Goal: Use online tool/utility: Use online tool/utility

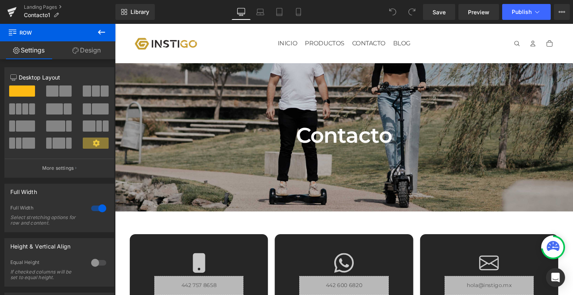
click at [102, 34] on icon at bounding box center [102, 32] width 10 height 10
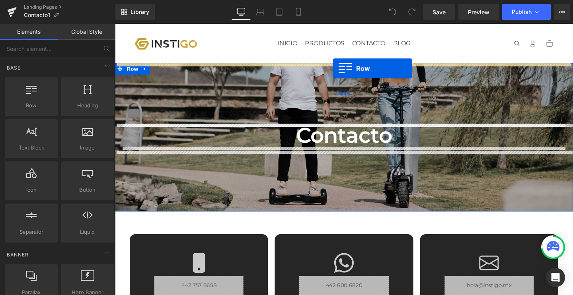
drag, startPoint x: 157, startPoint y: 130, endPoint x: 344, endPoint y: 71, distance: 195.7
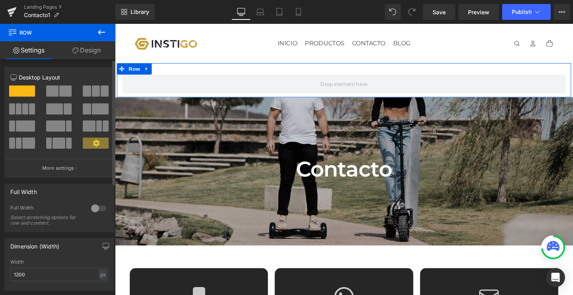
click at [48, 95] on span at bounding box center [52, 91] width 12 height 11
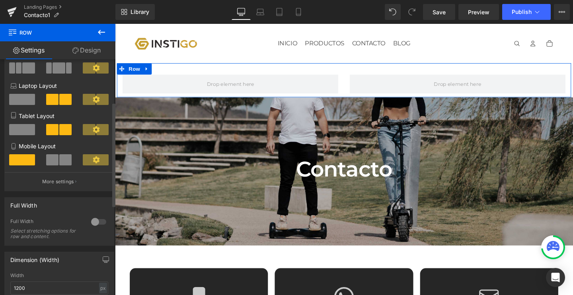
scroll to position [97, 0]
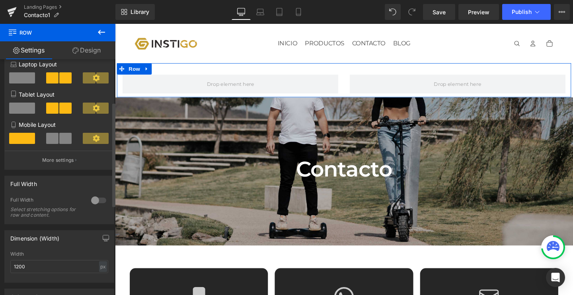
click at [90, 200] on div at bounding box center [98, 200] width 19 height 13
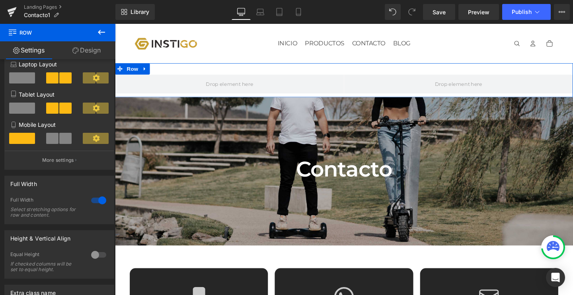
click at [88, 49] on link "Design" at bounding box center [87, 50] width 58 height 18
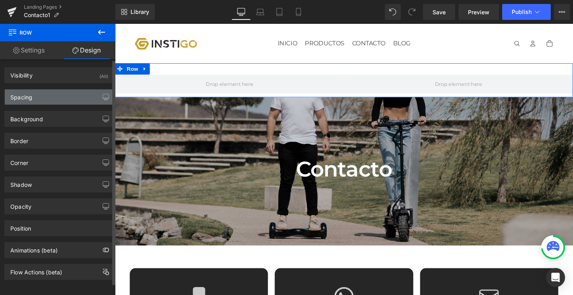
click at [34, 100] on div "Spacing" at bounding box center [59, 96] width 109 height 15
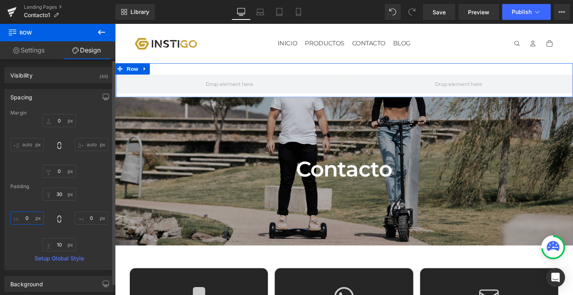
click at [23, 217] on input "0" at bounding box center [26, 218] width 33 height 13
type input "100"
click at [86, 218] on input "0" at bounding box center [91, 218] width 33 height 13
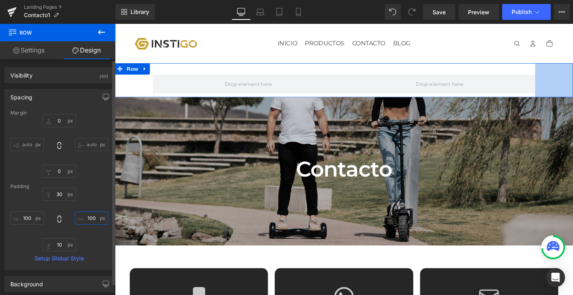
click at [96, 215] on input "100" at bounding box center [91, 218] width 33 height 13
click at [95, 218] on input "100" at bounding box center [91, 218] width 33 height 13
type input "1"
type input "0"
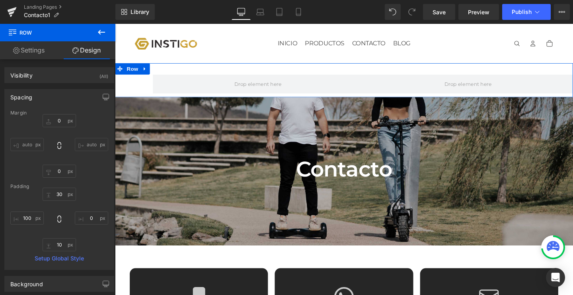
click at [38, 53] on link "Settings" at bounding box center [29, 50] width 58 height 18
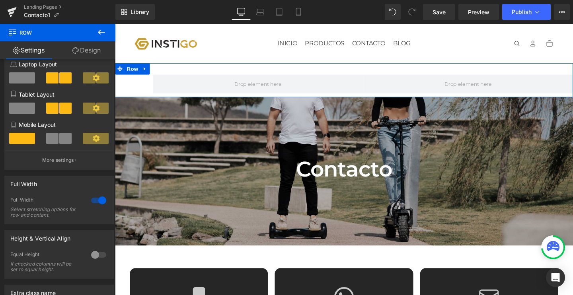
click at [74, 53] on icon at bounding box center [75, 50] width 6 height 6
type input "0"
type input "30"
type input "0"
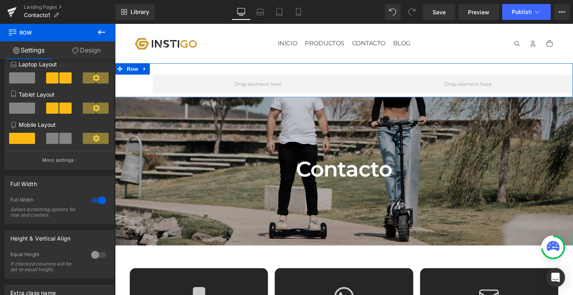
type input "10"
type input "100"
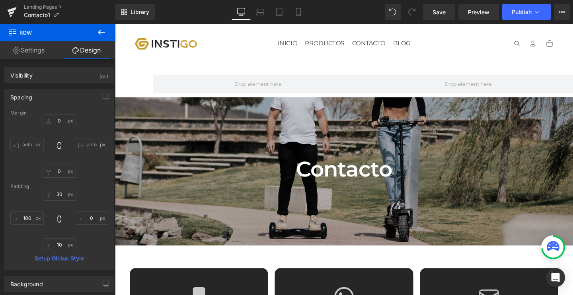
click at [101, 32] on icon at bounding box center [101, 32] width 7 height 5
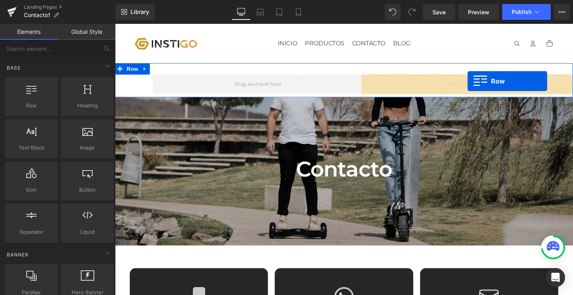
drag, startPoint x: 144, startPoint y: 123, endPoint x: 485, endPoint y: 84, distance: 343.5
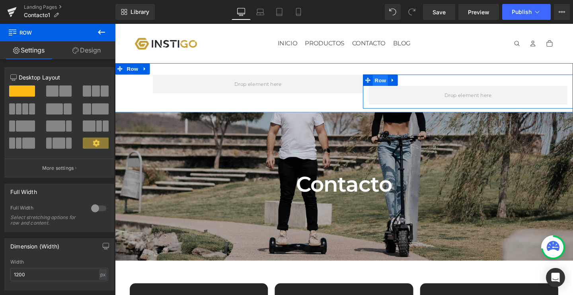
click at [388, 83] on span "Row" at bounding box center [394, 84] width 16 height 12
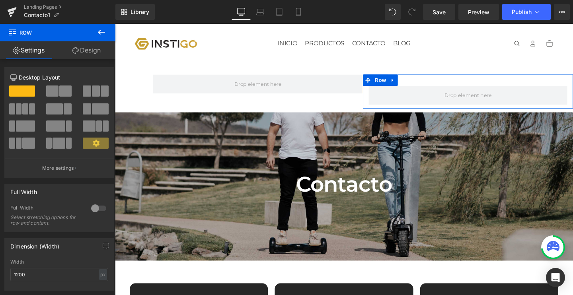
click at [81, 53] on link "Design" at bounding box center [87, 50] width 58 height 18
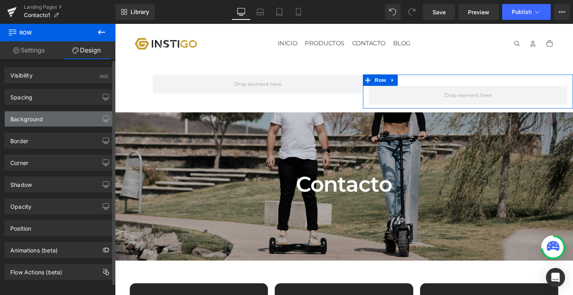
click at [23, 126] on div "Background" at bounding box center [59, 118] width 109 height 15
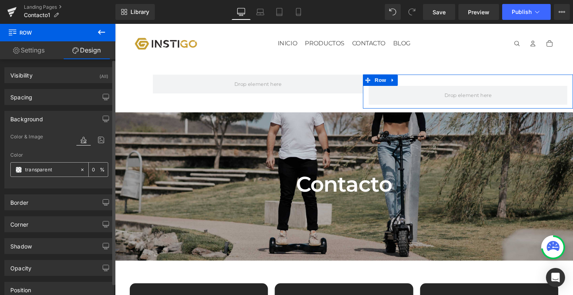
click at [43, 166] on input "transparent" at bounding box center [50, 169] width 51 height 9
type input "f22"
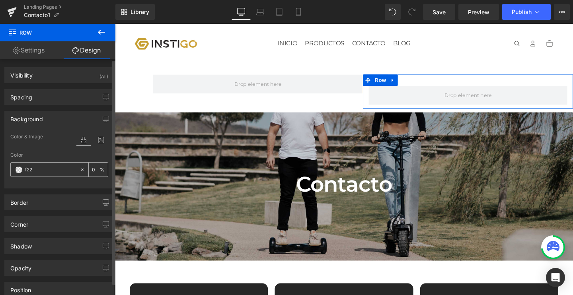
type input "100"
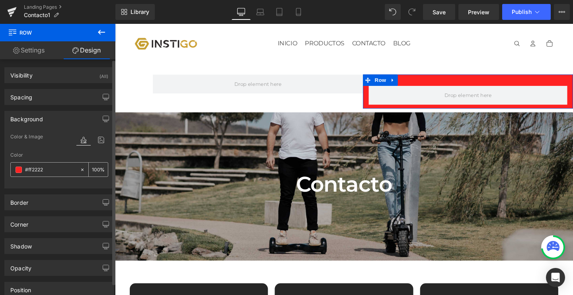
click at [67, 168] on input "#ff2222" at bounding box center [50, 169] width 51 height 9
type input "#ff222"
type input "0"
type input "#ff22"
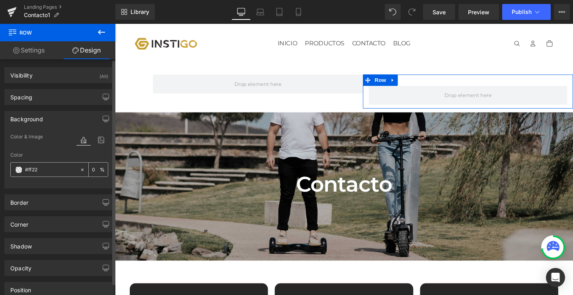
type input "13"
type input "#ff2"
type input "100"
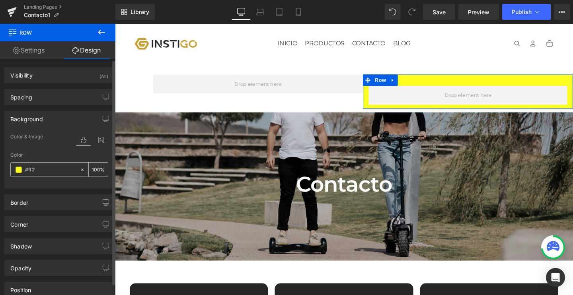
type input "#ff2b"
type input "73"
type input "#ff2bb"
type input "0"
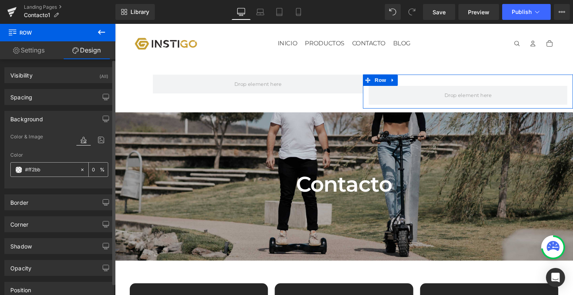
type input "#ff2bb0"
type input "100"
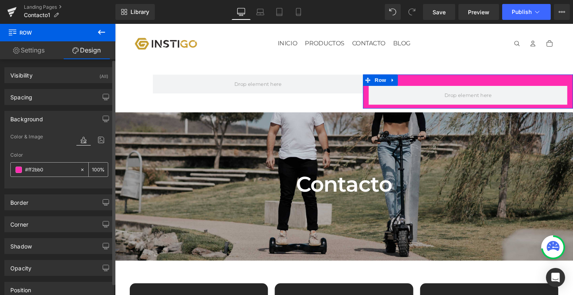
type input "#ff2bb05"
type input "0"
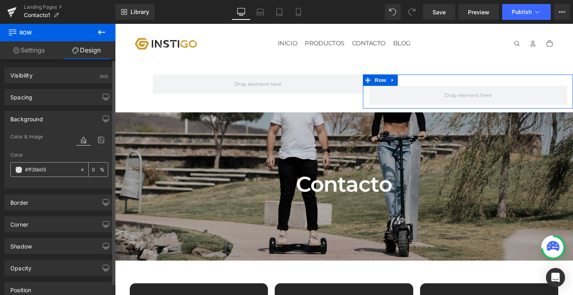
type input "#ff2bb05"
click at [95, 171] on input "0" at bounding box center [96, 169] width 8 height 9
type input "0"
type input "100"
click at [57, 156] on div "Color" at bounding box center [59, 155] width 98 height 6
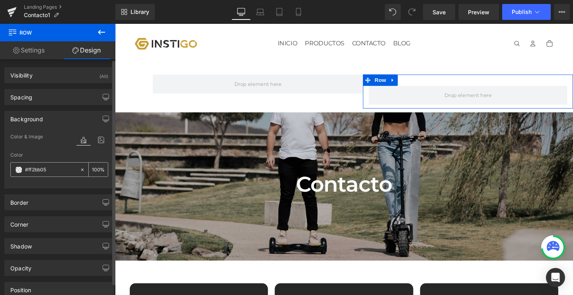
click at [25, 166] on input "#ff2bb05" at bounding box center [50, 169] width 51 height 9
click at [32, 168] on input "#ff2bb05" at bounding box center [50, 169] width 51 height 9
type input "#f2bb05"
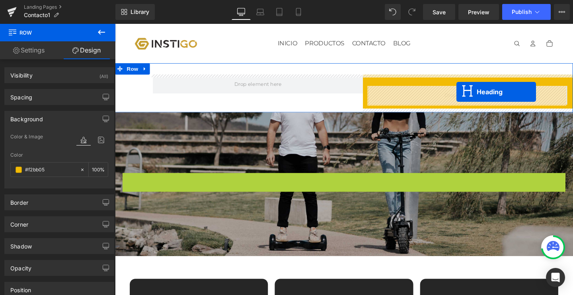
drag, startPoint x: 351, startPoint y: 192, endPoint x: 474, endPoint y: 95, distance: 155.8
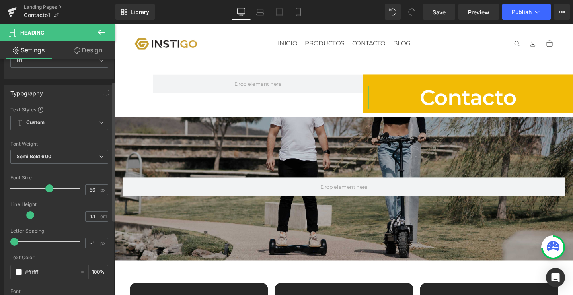
scroll to position [49, 0]
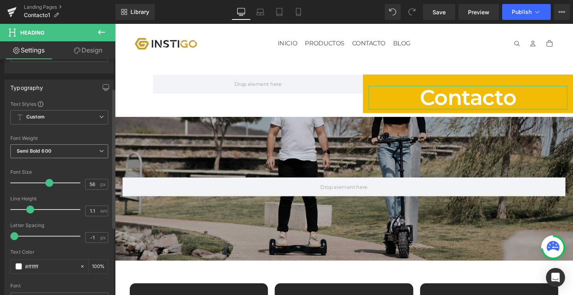
click at [79, 149] on span "Semi Bold 600" at bounding box center [59, 151] width 98 height 14
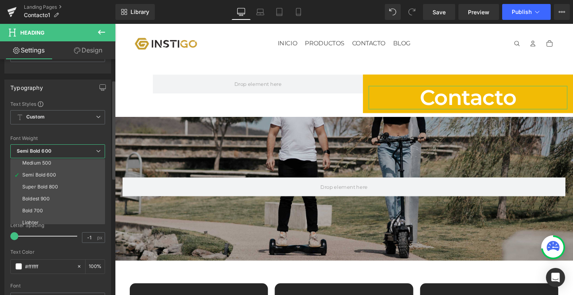
scroll to position [54, 0]
click at [48, 205] on li "Bold 700" at bounding box center [59, 206] width 98 height 12
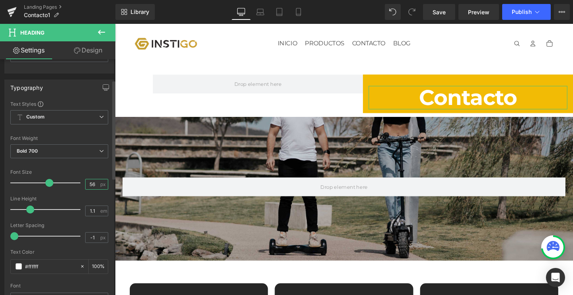
click at [88, 184] on input "56" at bounding box center [93, 184] width 14 height 10
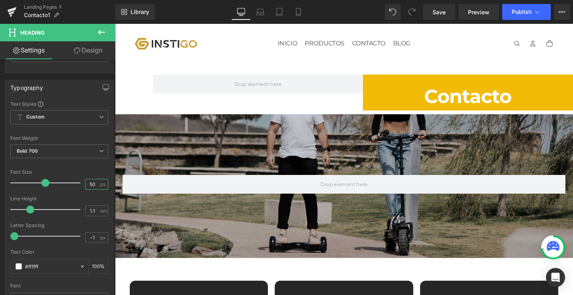
scroll to position [0, 0]
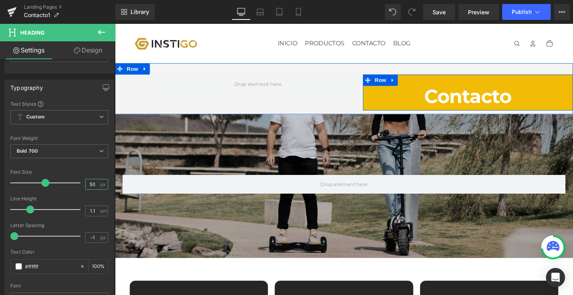
type input "50"
click at [503, 94] on h1 "Contacto" at bounding box center [485, 100] width 209 height 22
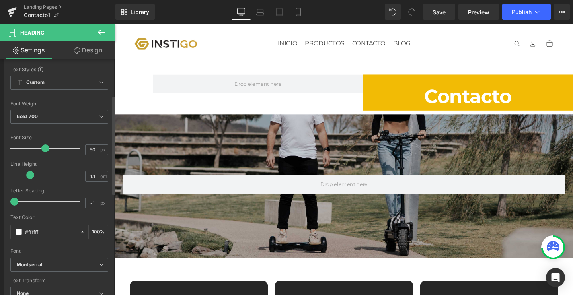
scroll to position [86, 0]
click at [18, 232] on span at bounding box center [19, 230] width 6 height 6
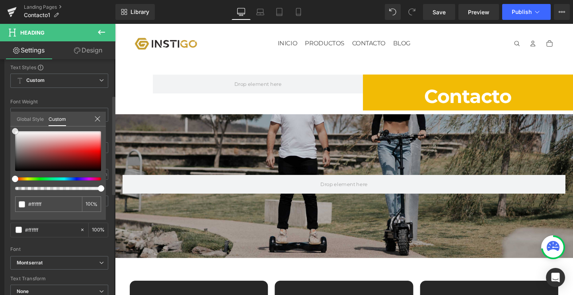
type input "#cc9898"
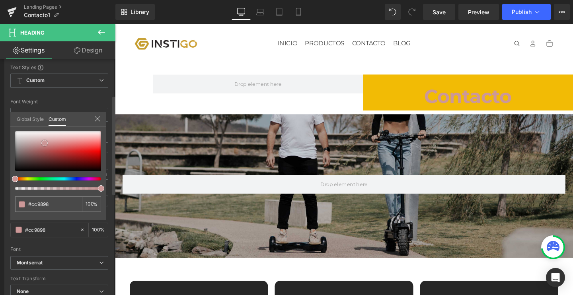
type input "#000000"
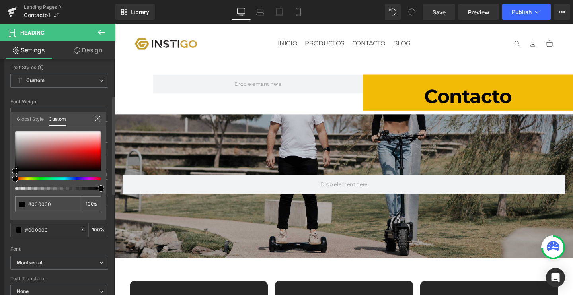
drag, startPoint x: 45, startPoint y: 143, endPoint x: 0, endPoint y: 218, distance: 87.0
click at [0, 218] on div "Typography Text Styles Custom Custom Setup Global Style Custom Setup Global Sty…" at bounding box center [59, 173] width 119 height 273
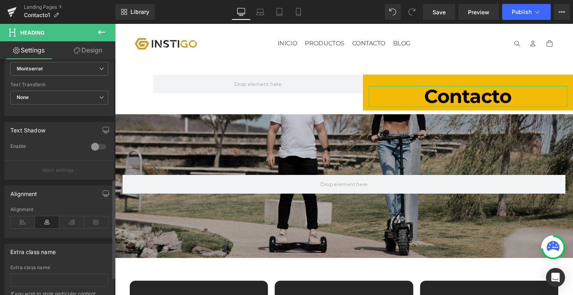
scroll to position [290, 0]
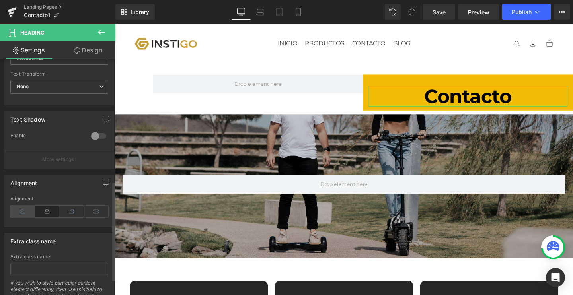
click at [25, 213] on icon at bounding box center [22, 212] width 25 height 12
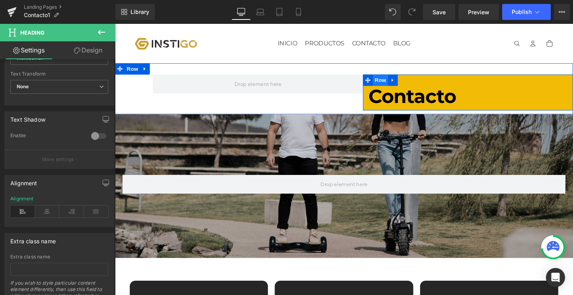
click at [393, 84] on span "Row" at bounding box center [394, 83] width 16 height 12
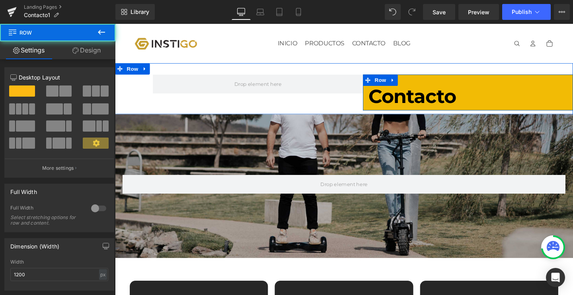
click at [88, 50] on link "Design" at bounding box center [87, 50] width 58 height 18
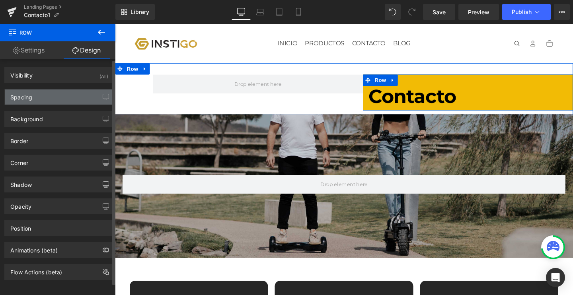
click at [39, 96] on div "Spacing" at bounding box center [59, 96] width 109 height 15
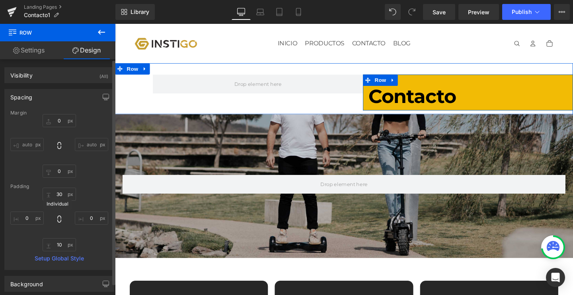
click at [55, 219] on icon at bounding box center [59, 219] width 8 height 8
type input "0"
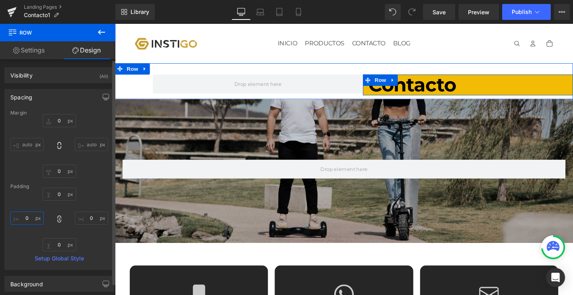
click at [23, 213] on input "0" at bounding box center [26, 218] width 33 height 13
type input "100"
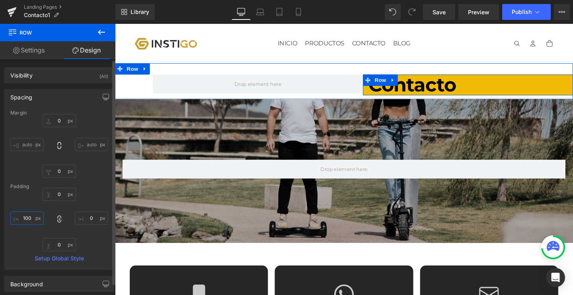
type input "100"
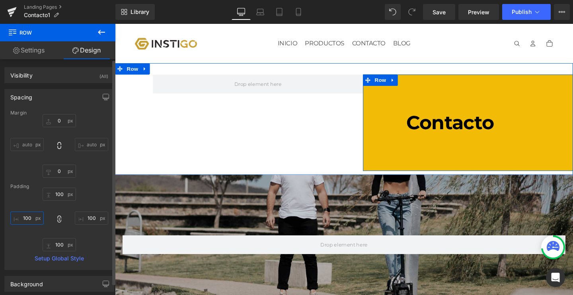
type input "100"
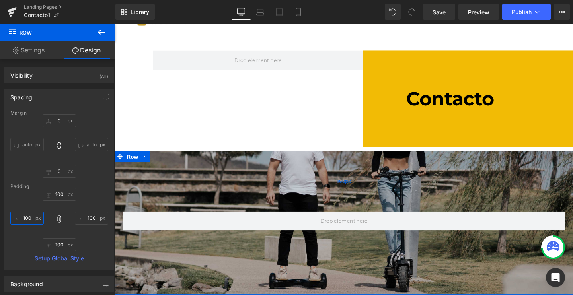
scroll to position [16, 0]
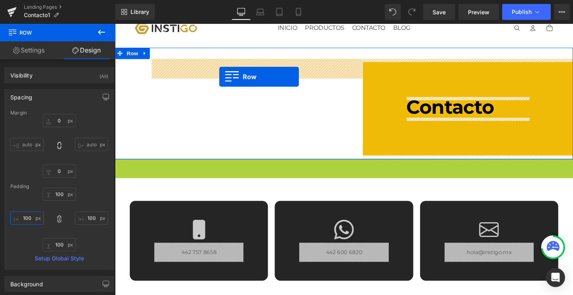
drag, startPoint x: 132, startPoint y: 173, endPoint x: 224, endPoint y: 80, distance: 131.6
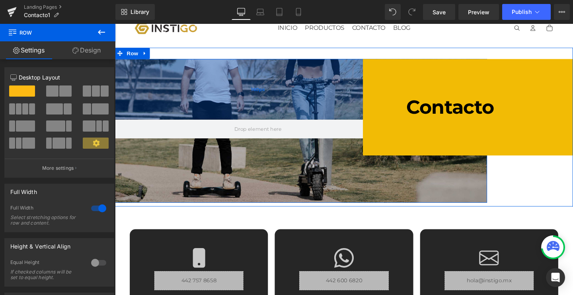
click at [212, 82] on div "160px" at bounding box center [265, 93] width 481 height 64
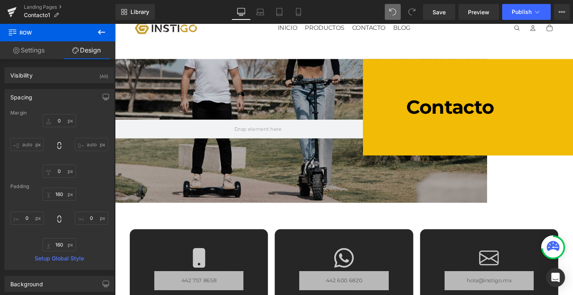
type input "0"
type input "160"
type input "0"
type input "160"
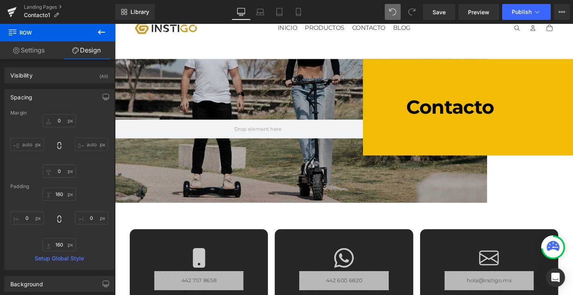
type input "0"
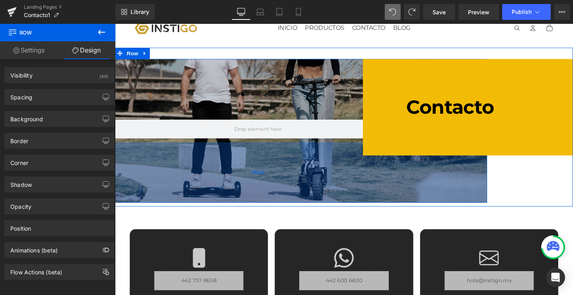
scroll to position [21, 0]
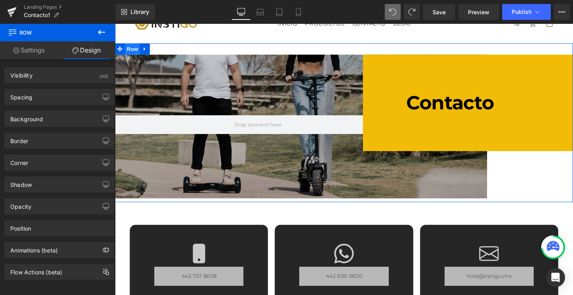
click at [134, 51] on span "Row" at bounding box center [133, 50] width 16 height 12
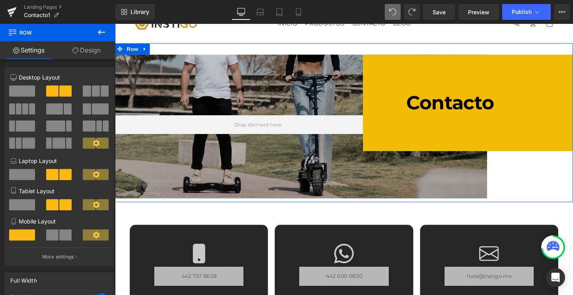
click at [86, 54] on link "Design" at bounding box center [87, 50] width 58 height 18
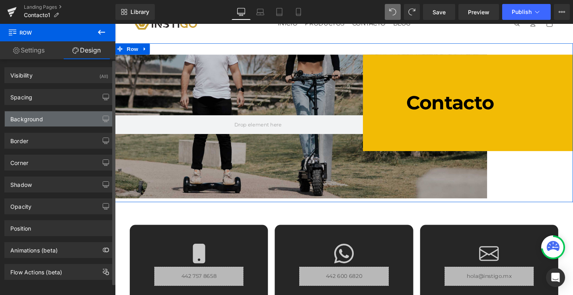
click at [39, 121] on div "Background" at bounding box center [26, 116] width 33 height 11
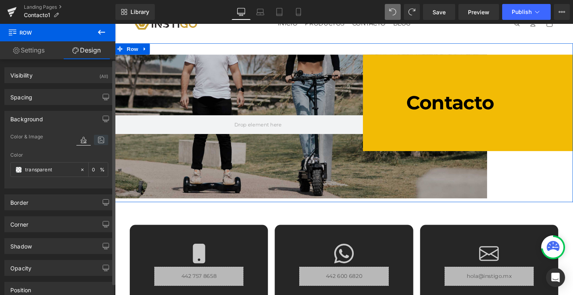
click at [96, 138] on icon at bounding box center [101, 140] width 14 height 10
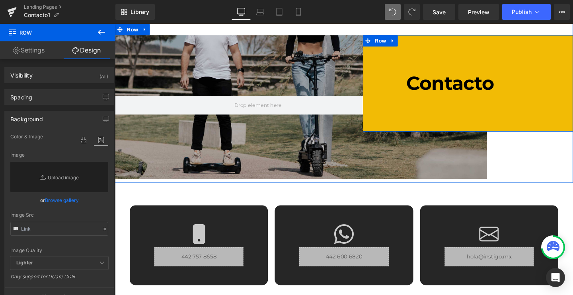
scroll to position [41, 0]
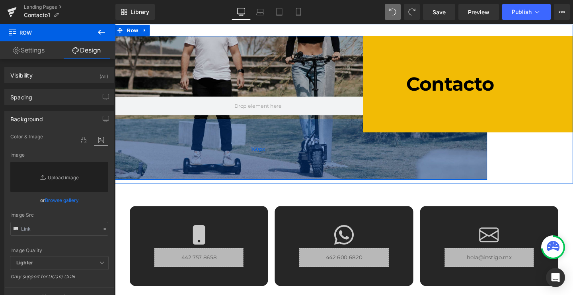
click at [311, 140] on div "160px" at bounding box center [265, 156] width 481 height 64
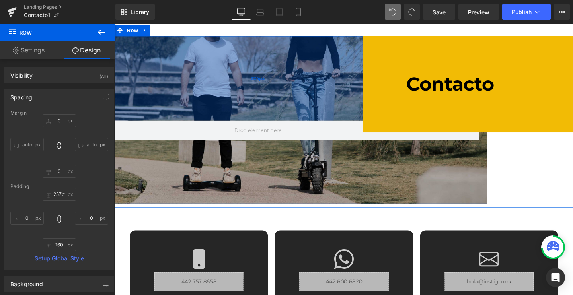
type input "258px"
drag, startPoint x: 196, startPoint y: 37, endPoint x: 194, endPoint y: 76, distance: 39.1
click at [194, 76] on div "224px" at bounding box center [265, 81] width 481 height 89
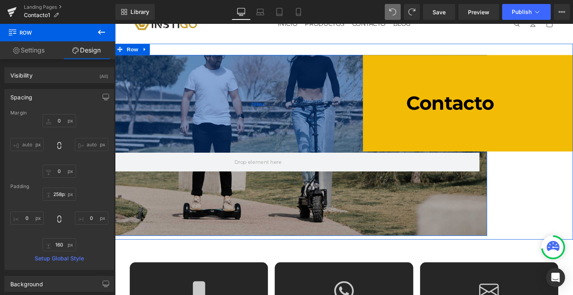
scroll to position [10, 0]
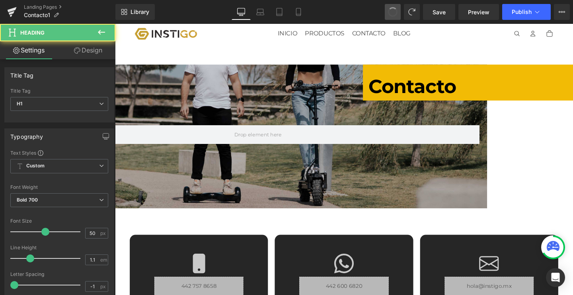
click at [395, 10] on span at bounding box center [392, 12] width 10 height 10
click at [395, 10] on span at bounding box center [393, 12] width 12 height 12
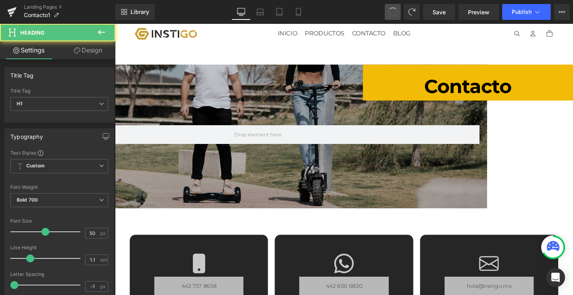
type input "56"
type input "#ffffff"
type input "100"
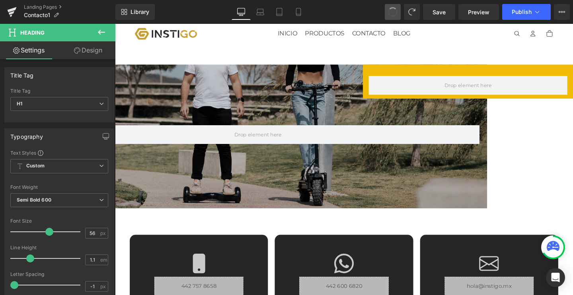
click at [395, 10] on span at bounding box center [392, 12] width 10 height 10
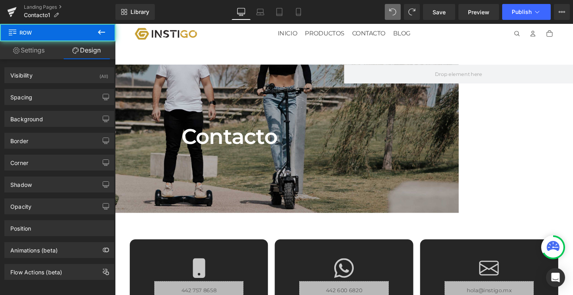
type input "15"
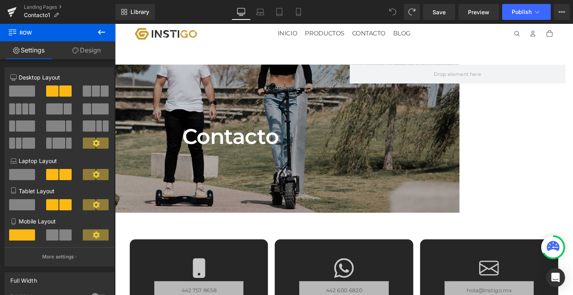
click at [395, 10] on icon at bounding box center [392, 11] width 7 height 7
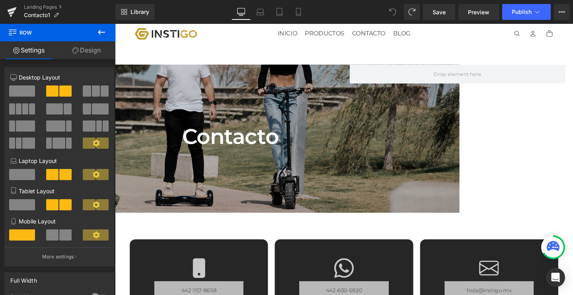
click at [395, 10] on icon at bounding box center [392, 11] width 7 height 7
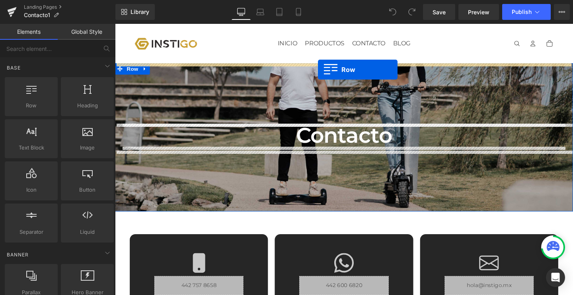
drag, startPoint x: 148, startPoint y: 117, endPoint x: 328, endPoint y: 72, distance: 185.4
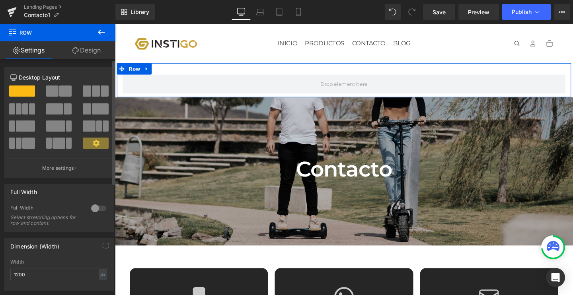
click at [60, 90] on span at bounding box center [65, 91] width 12 height 11
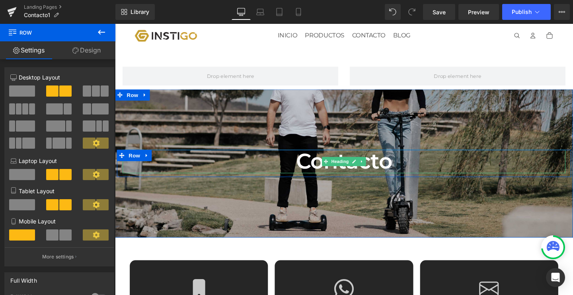
scroll to position [8, 0]
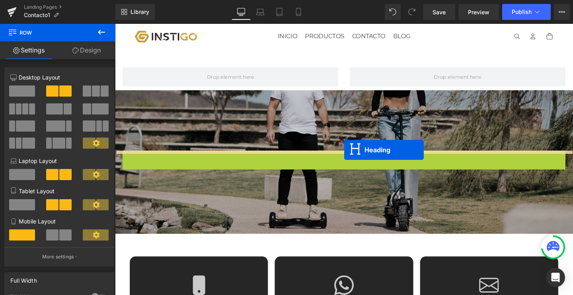
drag, startPoint x: 346, startPoint y: 166, endPoint x: 356, endPoint y: 156, distance: 14.1
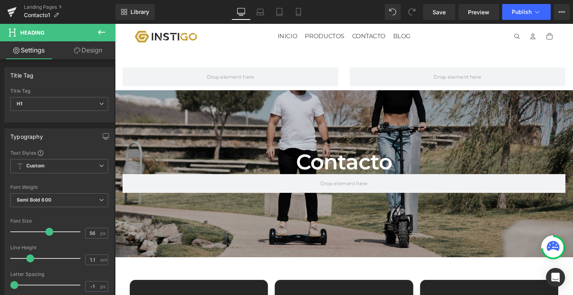
click at [100, 31] on icon at bounding box center [101, 32] width 7 height 5
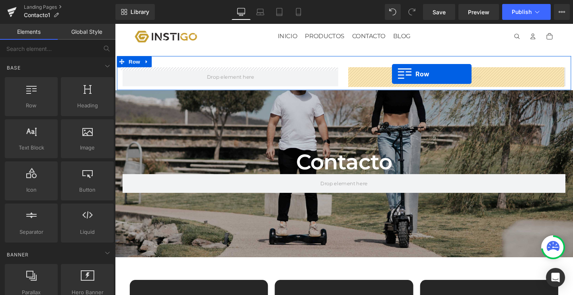
drag, startPoint x: 157, startPoint y: 121, endPoint x: 406, endPoint y: 76, distance: 253.0
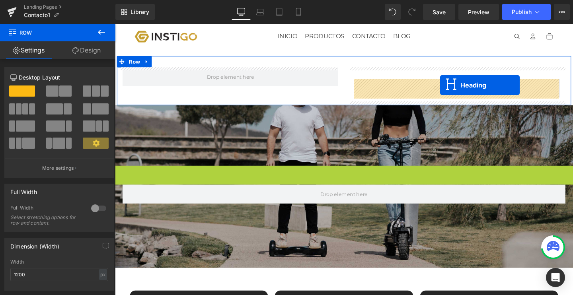
drag, startPoint x: 352, startPoint y: 186, endPoint x: 457, endPoint y: 88, distance: 143.0
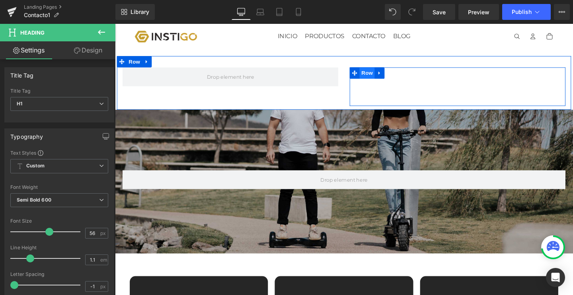
click at [375, 75] on span "Row" at bounding box center [380, 76] width 16 height 12
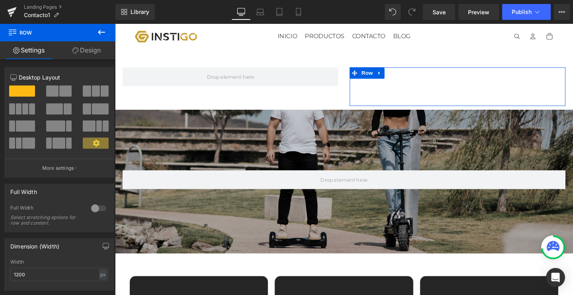
click at [79, 50] on link "Design" at bounding box center [87, 50] width 58 height 18
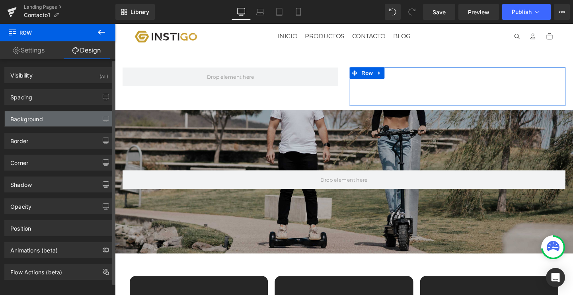
click at [33, 118] on div "Background" at bounding box center [26, 116] width 33 height 11
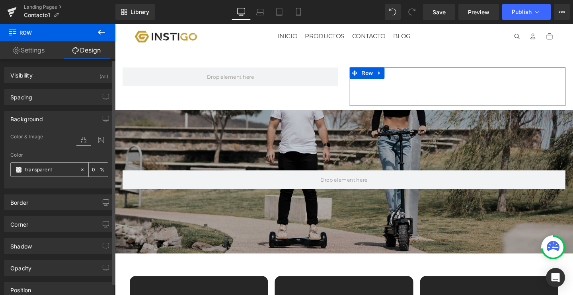
click at [42, 169] on input "transparent" at bounding box center [50, 169] width 51 height 9
type input "transpaf2bb05rent"
click at [42, 169] on input "transpaf2bb05rent" at bounding box center [50, 169] width 51 height 9
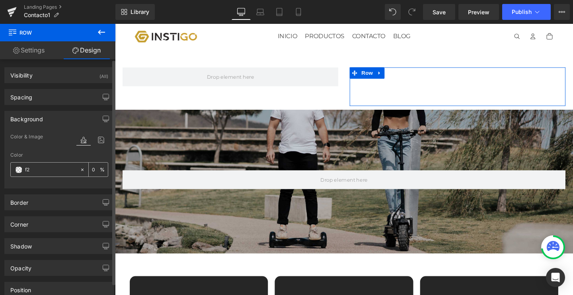
type input "f2b"
type input "100"
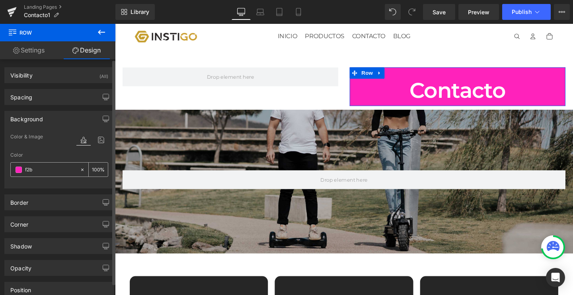
type input "f2bb"
type input "73"
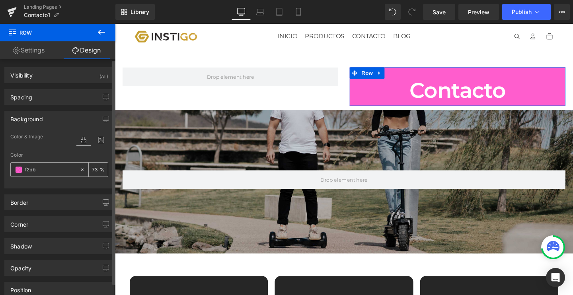
type input "f2bb0"
type input "0"
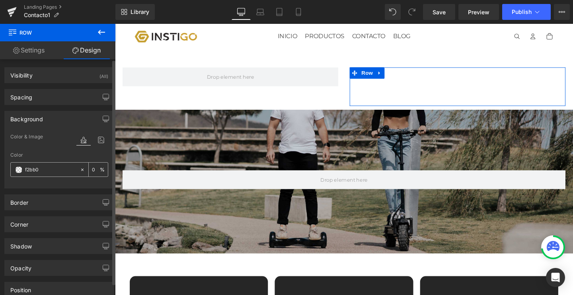
type input "f2bb05"
type input "100"
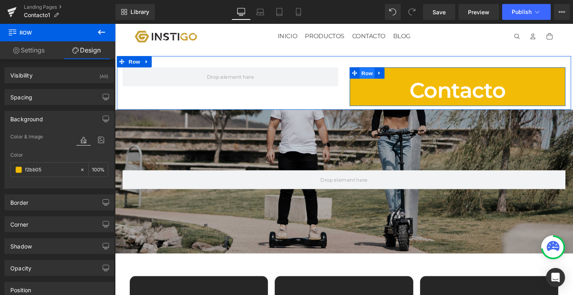
click at [373, 75] on span "Row" at bounding box center [380, 76] width 16 height 12
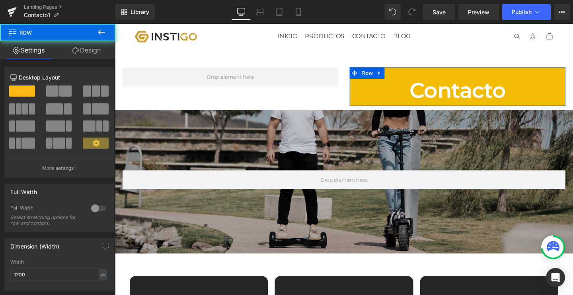
click at [88, 55] on link "Design" at bounding box center [87, 50] width 58 height 18
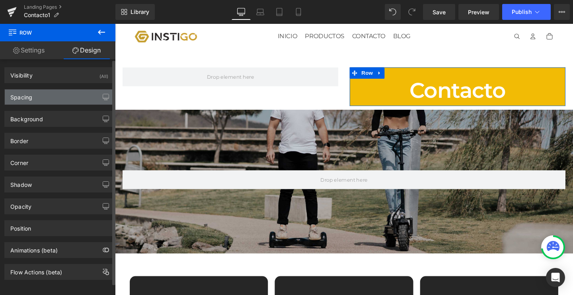
click at [40, 103] on div "Spacing" at bounding box center [59, 96] width 109 height 15
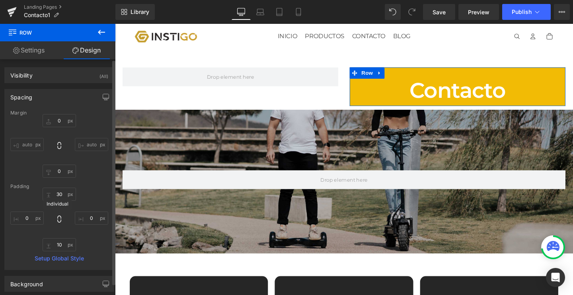
click at [57, 222] on icon at bounding box center [59, 219] width 4 height 7
type input "0"
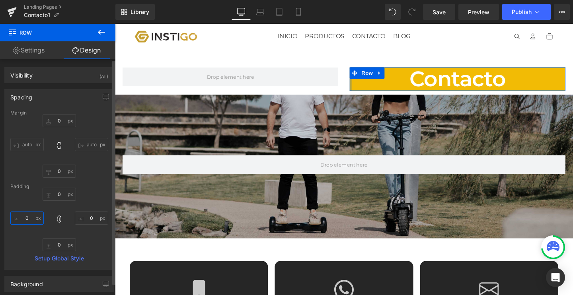
click at [27, 218] on input "0" at bounding box center [26, 218] width 33 height 13
type input "01"
type input "1"
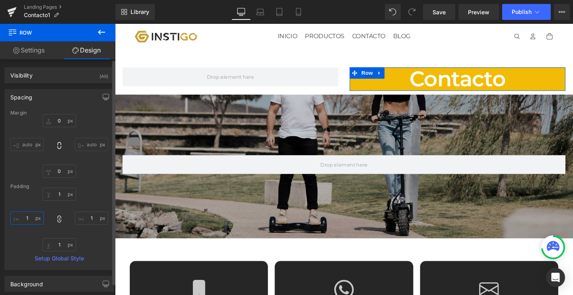
type input "10"
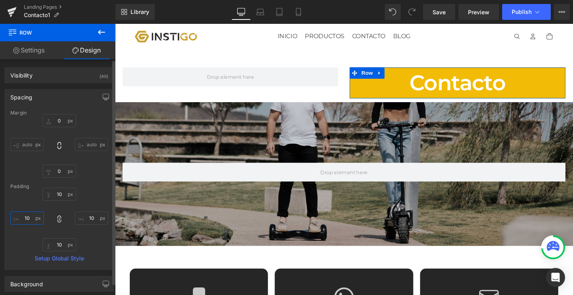
type input "100"
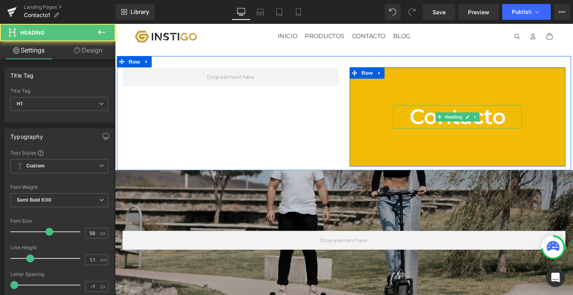
click at [440, 127] on h1 "Contacto" at bounding box center [474, 121] width 135 height 25
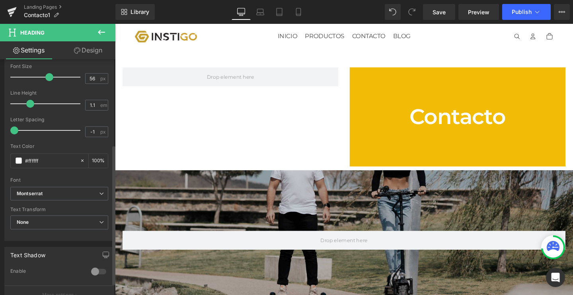
scroll to position [229, 0]
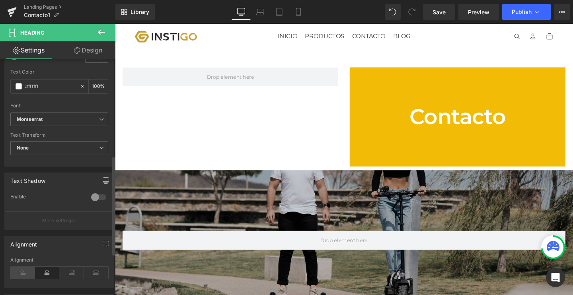
click at [27, 270] on icon at bounding box center [22, 273] width 25 height 12
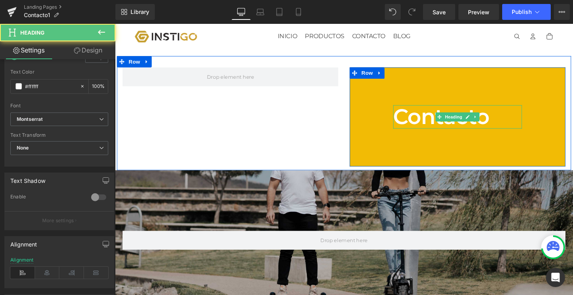
click at [434, 118] on h1 "Contacto" at bounding box center [474, 121] width 135 height 25
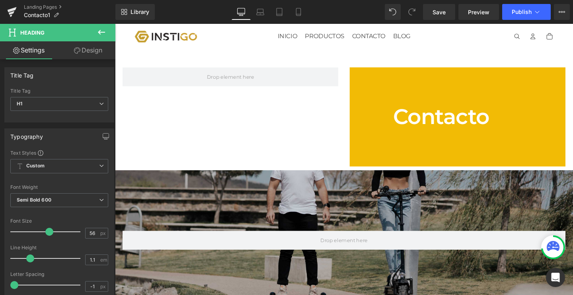
scroll to position [0, 0]
click at [87, 50] on link "Design" at bounding box center [88, 50] width 58 height 18
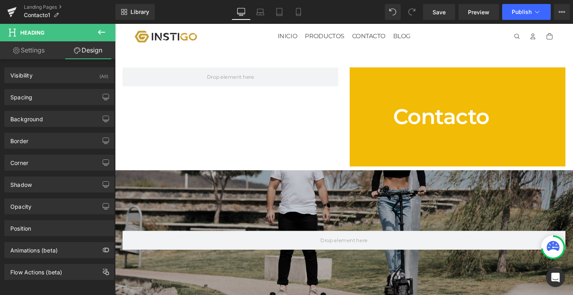
click at [17, 55] on link "Settings" at bounding box center [29, 50] width 58 height 18
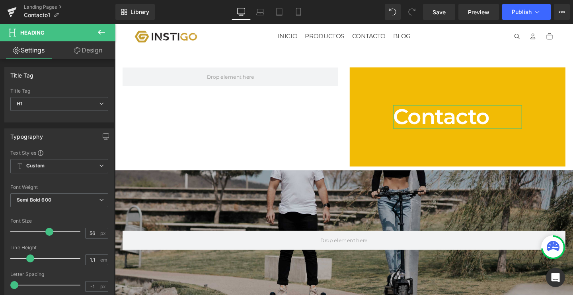
type input "100"
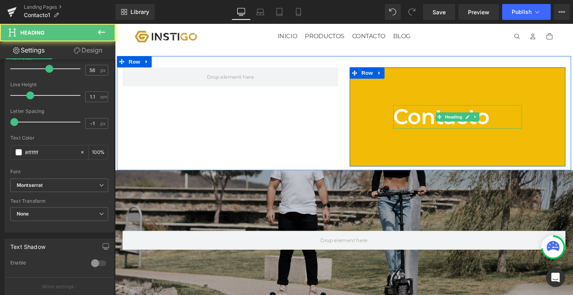
click at [447, 125] on h1 "Contacto" at bounding box center [474, 121] width 135 height 25
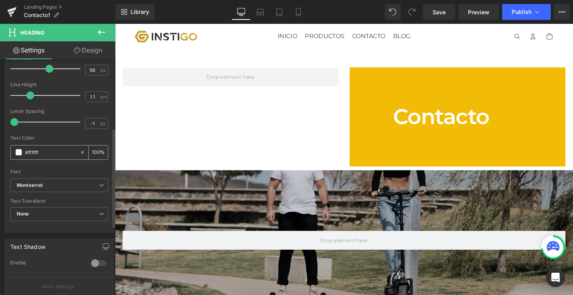
click at [19, 150] on span at bounding box center [19, 152] width 6 height 6
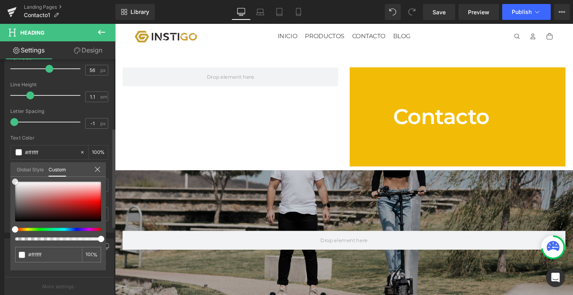
type input "#ff9e9e"
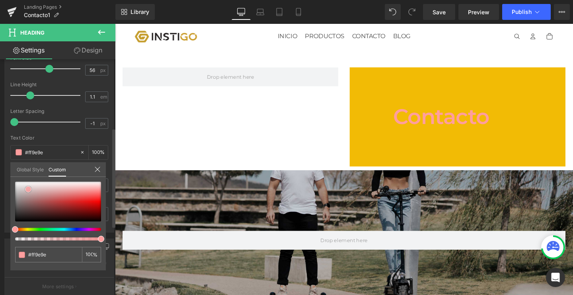
type input "#d3c4c4"
type input "#302626"
type input "#000000"
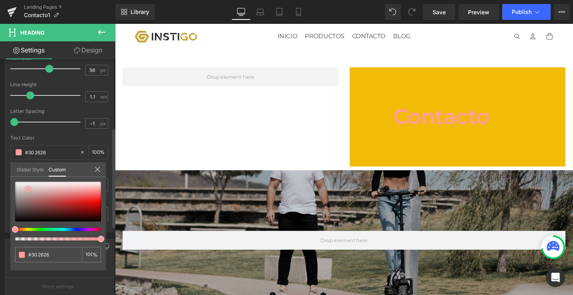
type input "#000000"
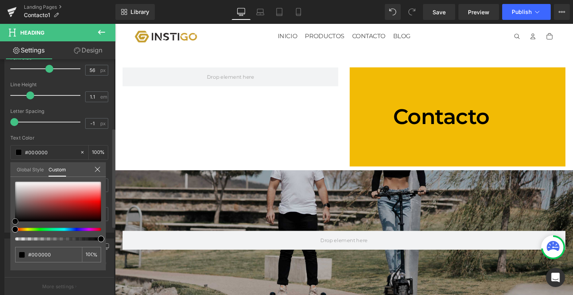
drag, startPoint x: 28, startPoint y: 189, endPoint x: 0, endPoint y: 252, distance: 68.5
click at [0, 233] on div "Typography Text Styles Custom Custom Setup Global Style Custom Setup Global Sty…" at bounding box center [59, 95] width 119 height 273
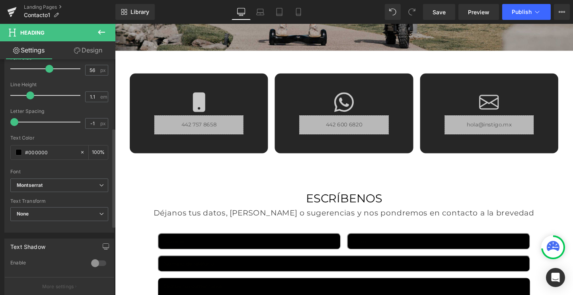
scroll to position [288, 0]
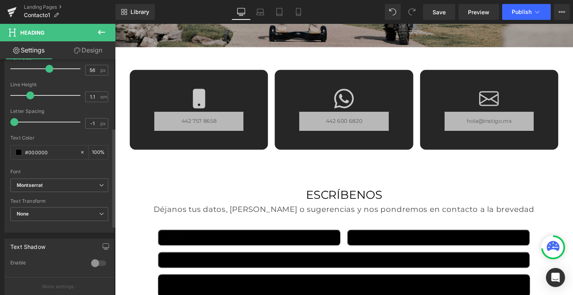
click at [348, 212] on body "Ir directamente al contenido INICIO PRODUCTOS PRODUCTOS" at bounding box center [355, 190] width 481 height 909
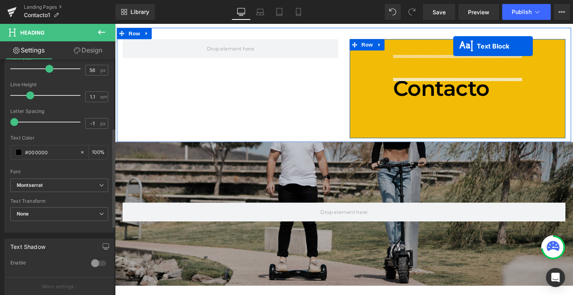
scroll to position [24, 0]
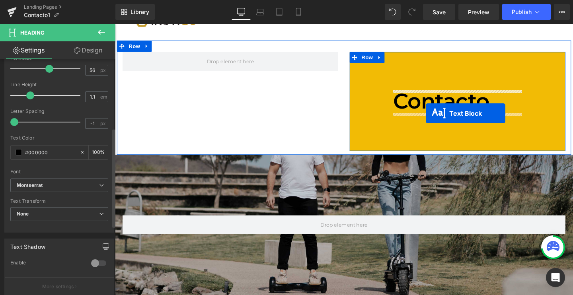
drag, startPoint x: 342, startPoint y: 219, endPoint x: 442, endPoint y: 118, distance: 141.2
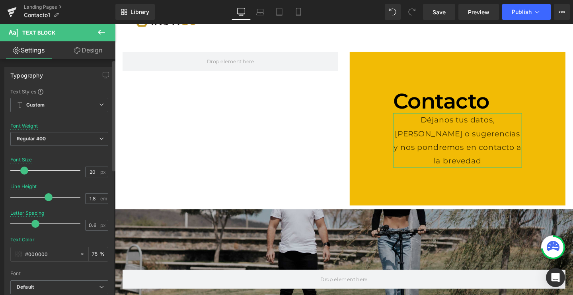
scroll to position [222, 0]
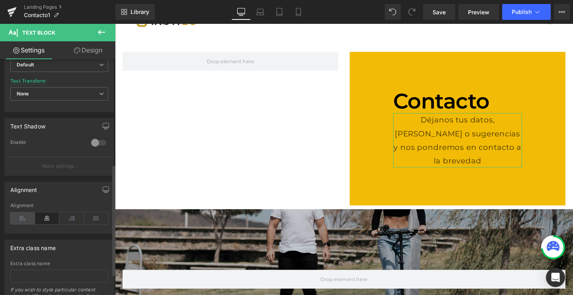
click at [25, 220] on icon at bounding box center [22, 218] width 25 height 12
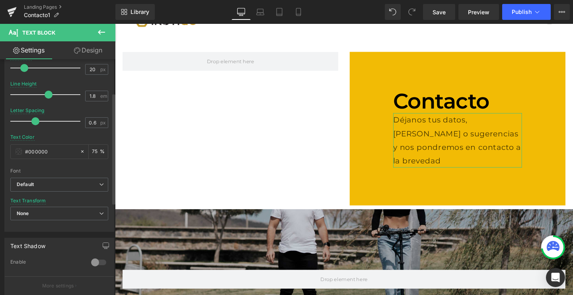
scroll to position [32, 0]
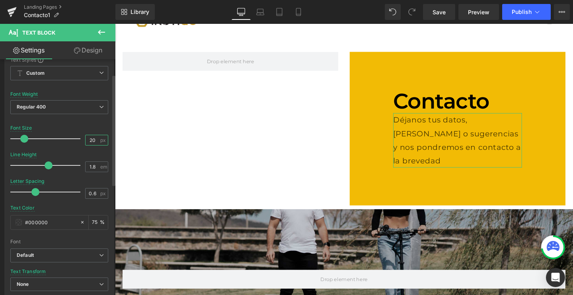
click at [88, 142] on input "20" at bounding box center [93, 140] width 14 height 10
type input "16"
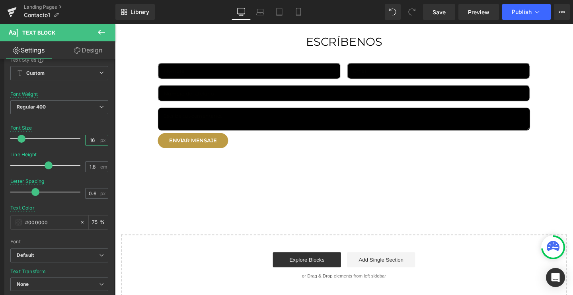
scroll to position [394, 0]
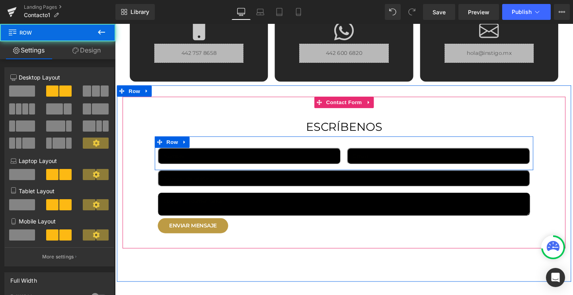
click at [289, 173] on div "Text Field" at bounding box center [256, 165] width 199 height 23
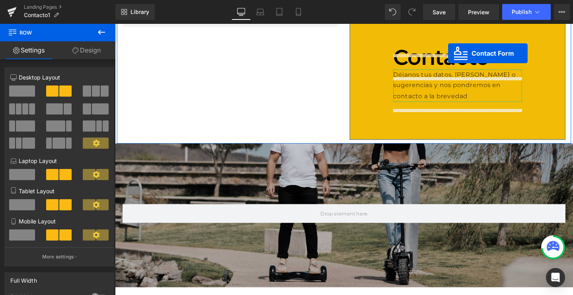
scroll to position [46, 0]
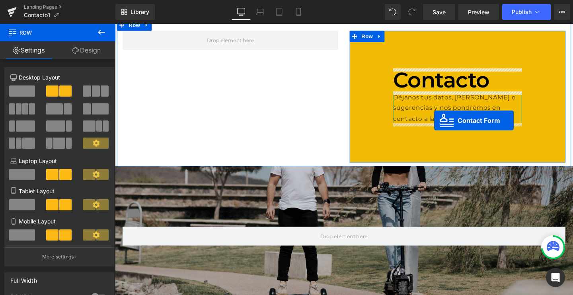
drag, startPoint x: 357, startPoint y: 104, endPoint x: 450, endPoint y: 125, distance: 95.8
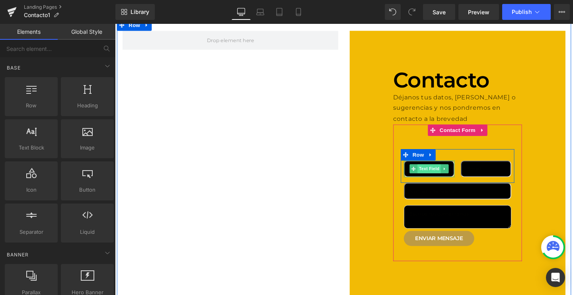
click at [451, 178] on span "Text Field" at bounding box center [445, 176] width 25 height 10
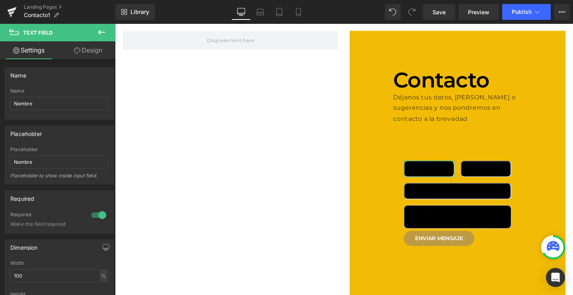
scroll to position [0, 0]
click at [84, 50] on link "Design" at bounding box center [88, 50] width 58 height 18
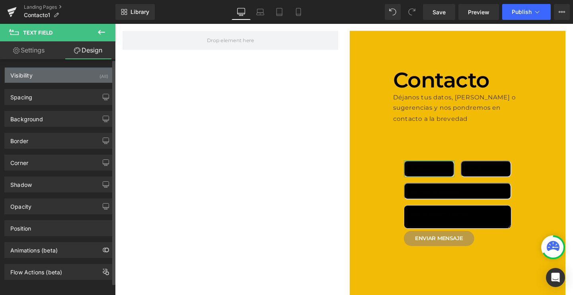
type input "#000000"
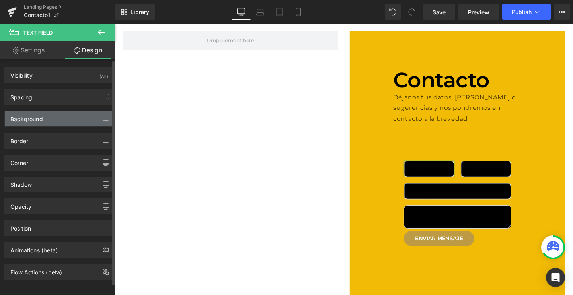
click at [42, 117] on div "Background" at bounding box center [26, 116] width 33 height 11
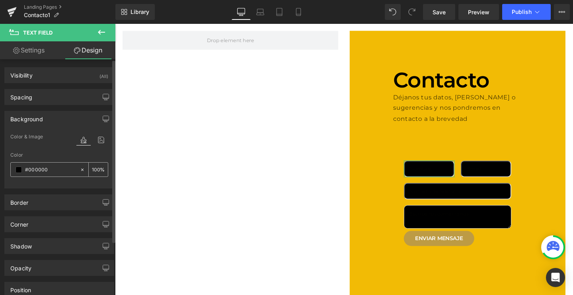
click at [92, 168] on input "100" at bounding box center [96, 169] width 8 height 9
type input "0"
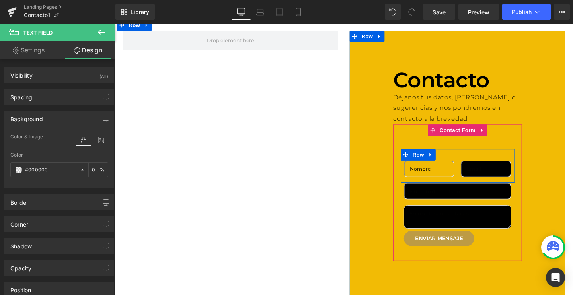
click at [495, 184] on div "Email Field" at bounding box center [505, 178] width 60 height 23
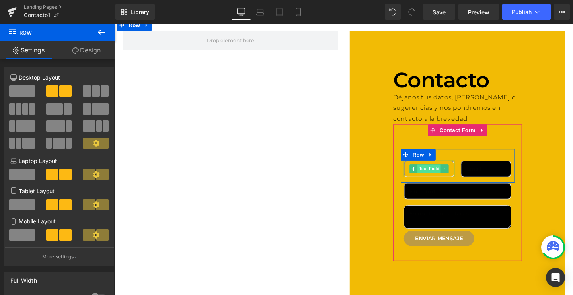
click at [438, 175] on span "Text Field" at bounding box center [445, 176] width 25 height 10
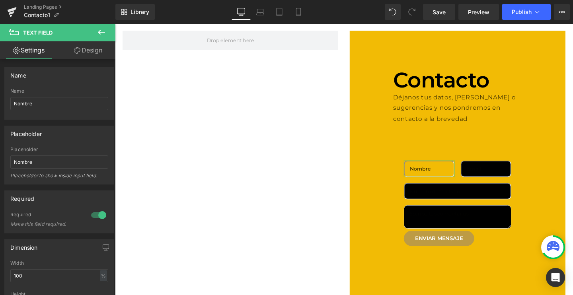
click at [88, 51] on link "Design" at bounding box center [88, 50] width 58 height 18
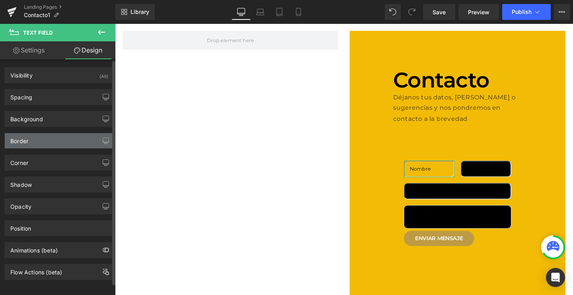
click at [45, 138] on div "Border" at bounding box center [59, 140] width 109 height 15
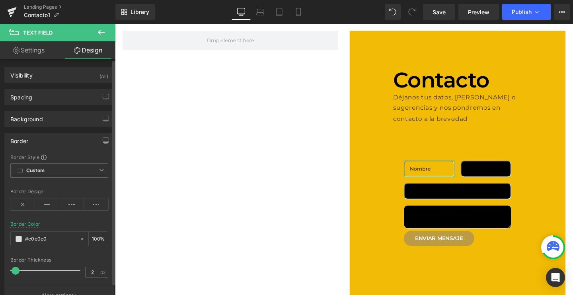
click at [45, 138] on div "Border" at bounding box center [59, 140] width 109 height 15
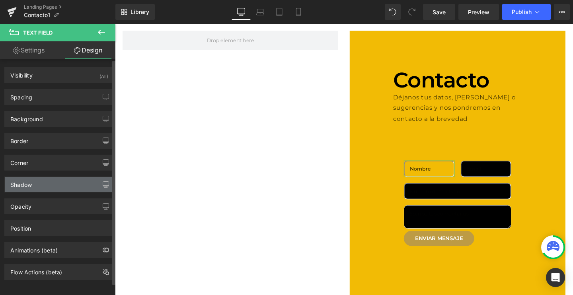
click at [54, 184] on div "Shadow" at bounding box center [59, 184] width 109 height 15
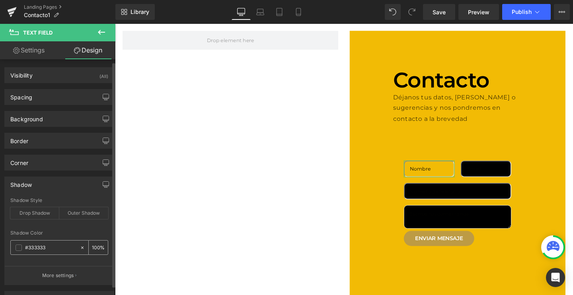
scroll to position [31, 0]
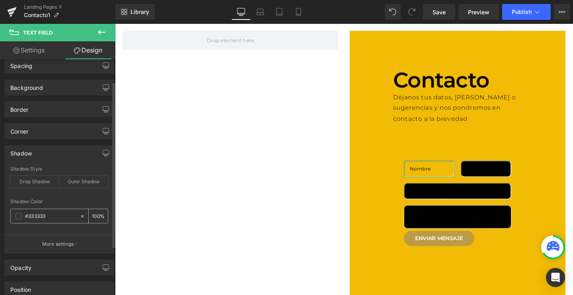
click at [80, 215] on icon at bounding box center [83, 217] width 6 height 6
type input "none"
type input "0"
click at [82, 199] on div "Shadow Color" at bounding box center [59, 202] width 98 height 6
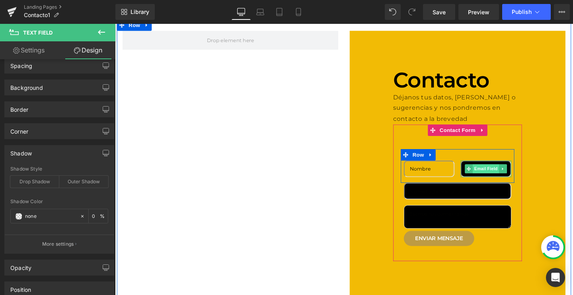
click at [497, 171] on span "Email Field" at bounding box center [505, 176] width 28 height 10
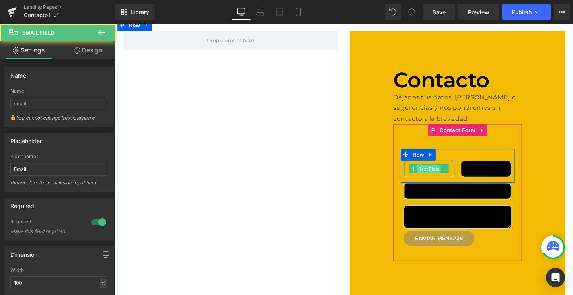
click at [440, 175] on span "Text Field" at bounding box center [445, 177] width 25 height 10
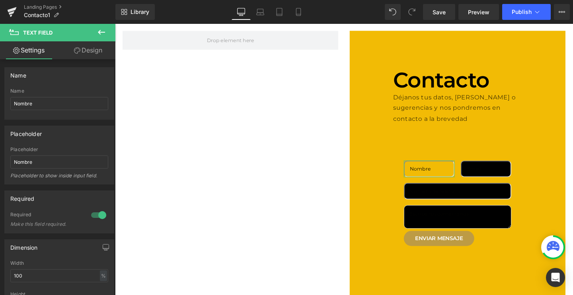
scroll to position [0, 0]
click at [84, 54] on link "Design" at bounding box center [88, 50] width 58 height 18
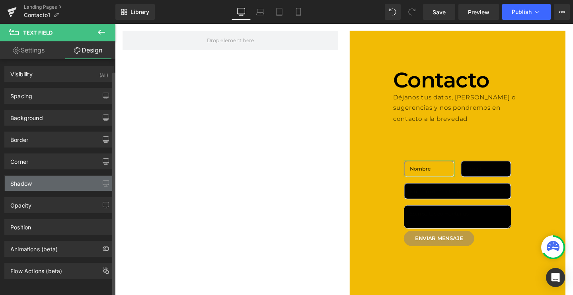
click at [39, 176] on div "Shadow" at bounding box center [59, 183] width 109 height 15
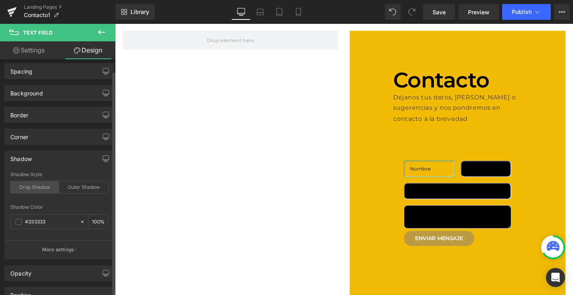
scroll to position [34, 0]
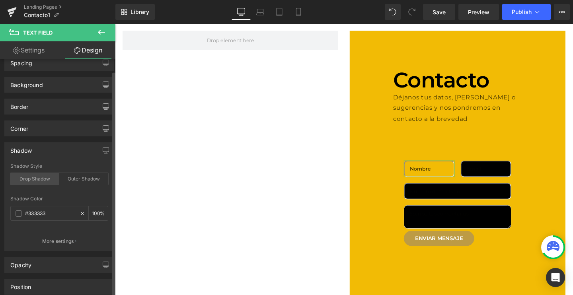
click at [29, 178] on div "Drop Shadow" at bounding box center [34, 179] width 49 height 12
type input "45"
type input "14"
type input "10"
click at [37, 179] on div "Drop Shadow" at bounding box center [34, 179] width 49 height 12
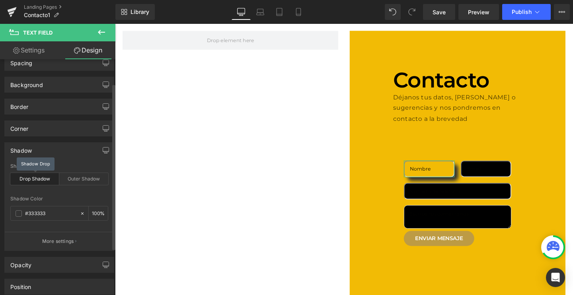
type input "0"
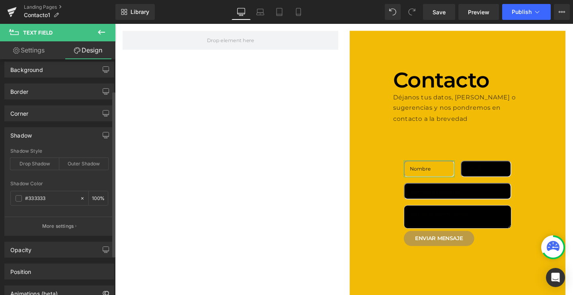
scroll to position [60, 0]
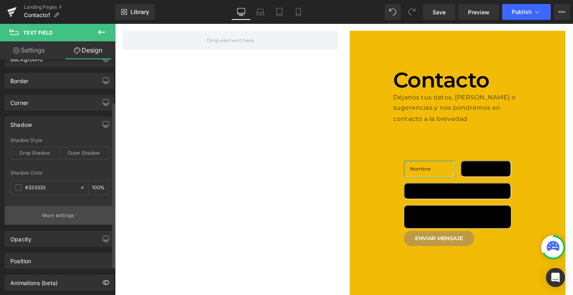
click at [62, 212] on p "More settings" at bounding box center [58, 215] width 32 height 7
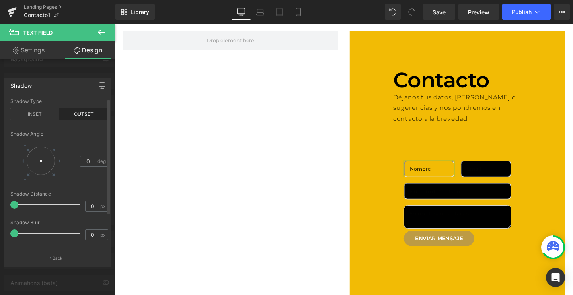
click at [40, 123] on div "Shadow Type INSET OUTSET" at bounding box center [59, 114] width 98 height 31
click at [40, 115] on div "INSET" at bounding box center [34, 114] width 49 height 12
click at [86, 113] on div "OUTSET" at bounding box center [83, 114] width 49 height 12
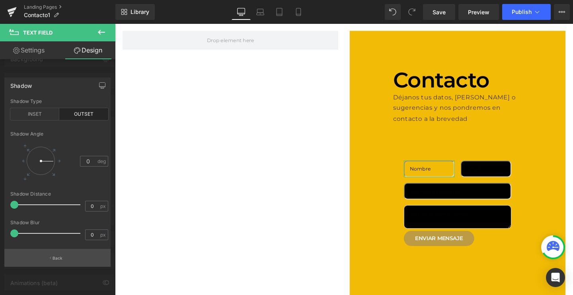
click at [54, 255] on button "Back" at bounding box center [57, 258] width 106 height 18
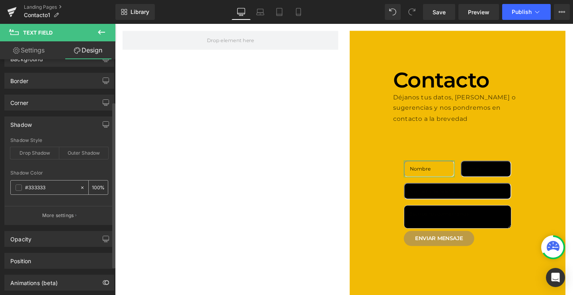
click at [61, 186] on input "#333333" at bounding box center [50, 187] width 51 height 9
click at [94, 185] on input "100" at bounding box center [96, 187] width 8 height 9
type input "0"
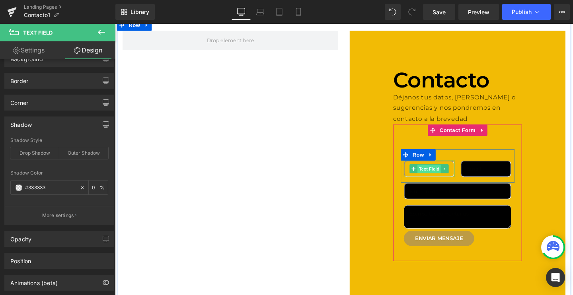
click at [436, 174] on span "Text Field" at bounding box center [445, 177] width 25 height 10
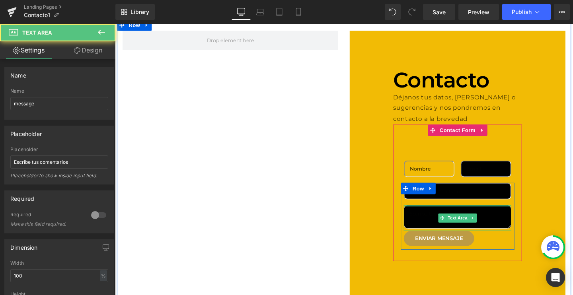
click at [442, 214] on div at bounding box center [474, 215] width 113 height 2
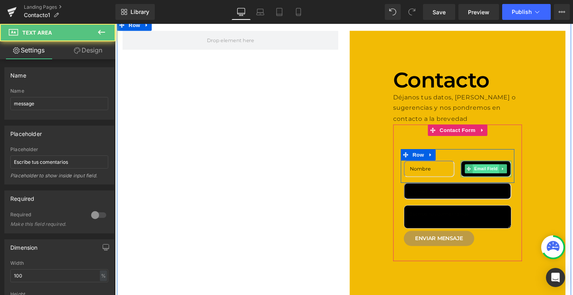
click at [497, 179] on span "Email Field" at bounding box center [505, 176] width 28 height 10
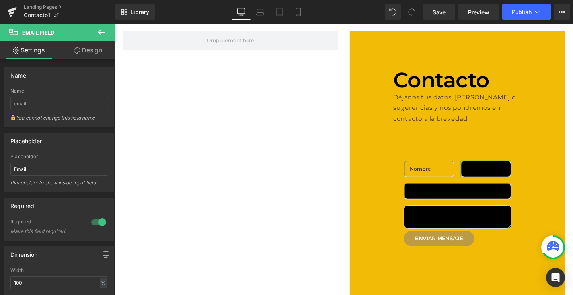
click at [83, 49] on link "Design" at bounding box center [88, 50] width 58 height 18
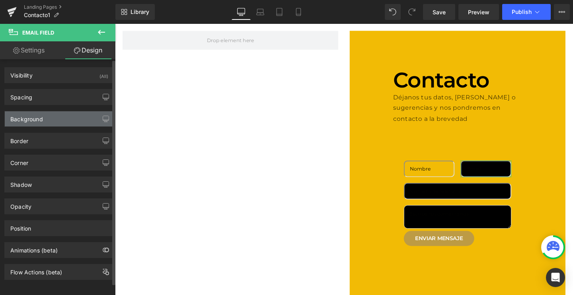
click at [41, 123] on div "Background" at bounding box center [59, 118] width 109 height 15
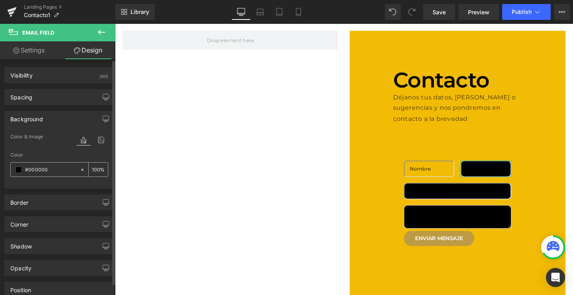
click at [94, 166] on input "100" at bounding box center [96, 169] width 8 height 9
click at [80, 169] on icon at bounding box center [83, 170] width 6 height 6
type input "none"
type input "0"
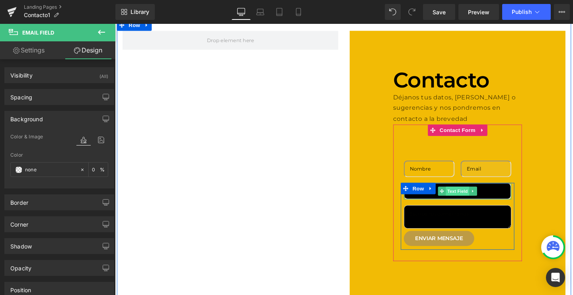
click at [465, 197] on span "Text Field" at bounding box center [475, 200] width 25 height 10
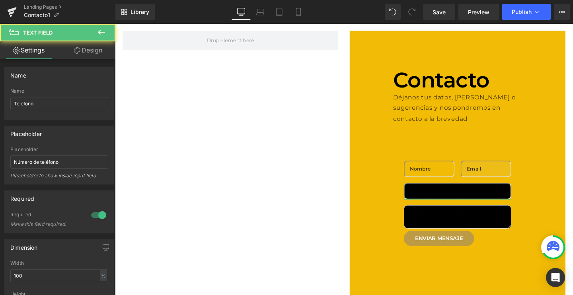
click at [87, 53] on link "Design" at bounding box center [88, 50] width 58 height 18
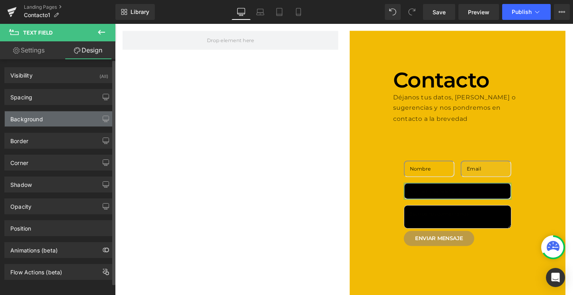
click at [58, 123] on div "Background" at bounding box center [59, 118] width 109 height 15
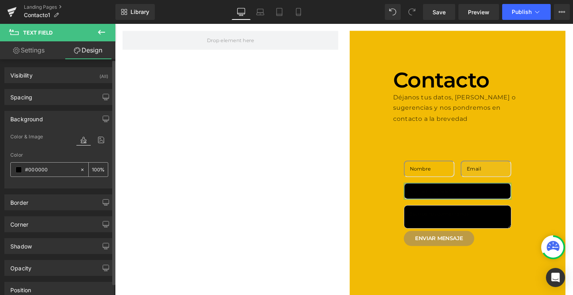
drag, startPoint x: 79, startPoint y: 170, endPoint x: 280, endPoint y: 119, distance: 207.9
click at [80, 170] on icon at bounding box center [83, 170] width 6 height 6
type input "none"
type input "0"
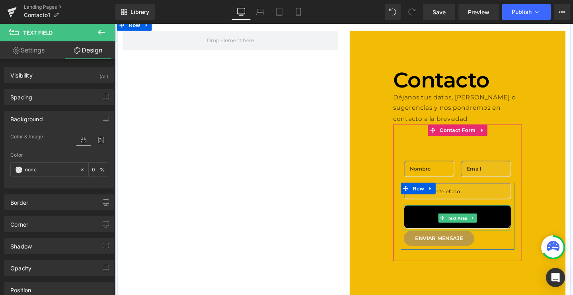
click at [470, 224] on span "Text Area" at bounding box center [475, 229] width 24 height 10
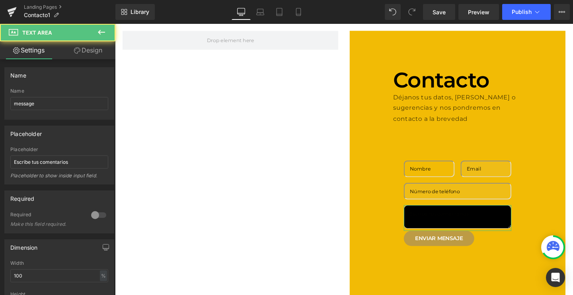
click at [84, 49] on link "Design" at bounding box center [88, 50] width 58 height 18
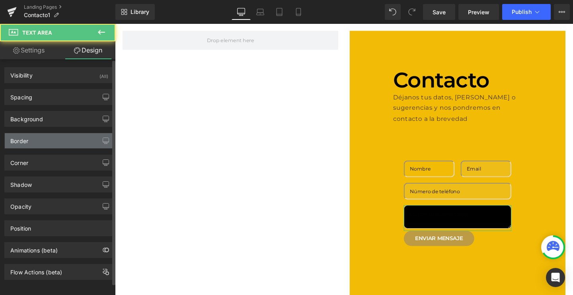
type input "#000000"
type input "100"
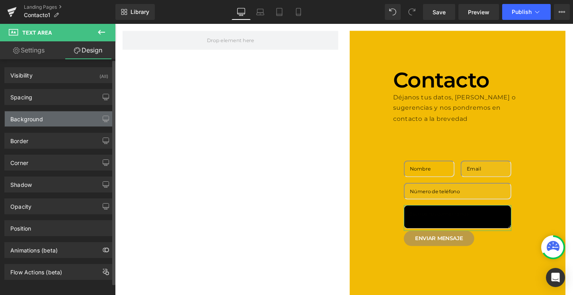
click at [58, 126] on div "Background" at bounding box center [59, 118] width 109 height 15
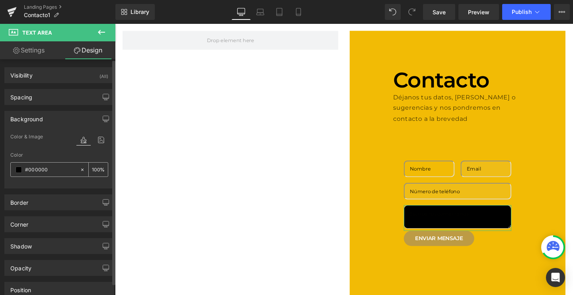
click at [80, 169] on icon at bounding box center [83, 170] width 6 height 6
type input "none"
type input "0"
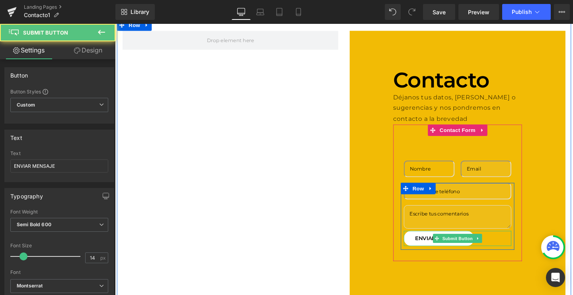
click at [442, 251] on button "ENVIAR MENSAJE" at bounding box center [455, 249] width 74 height 16
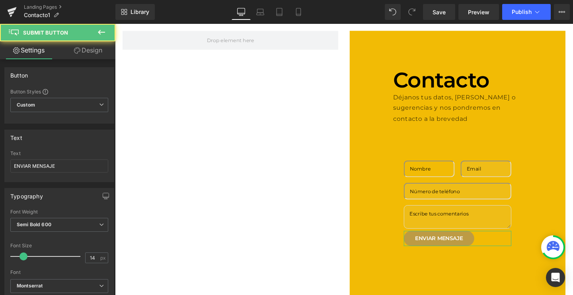
click at [68, 45] on link "Design" at bounding box center [88, 50] width 58 height 18
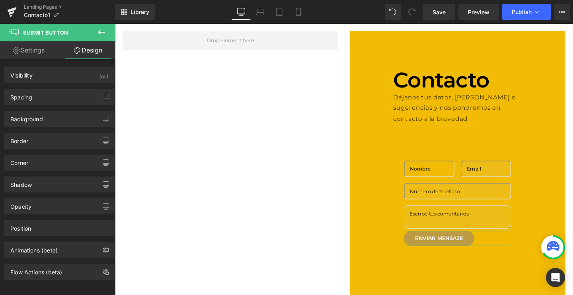
click at [23, 51] on link "Settings" at bounding box center [29, 50] width 58 height 18
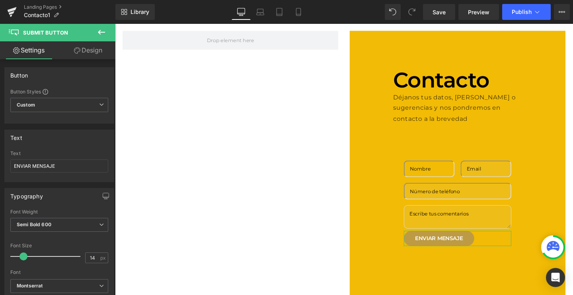
type input "100"
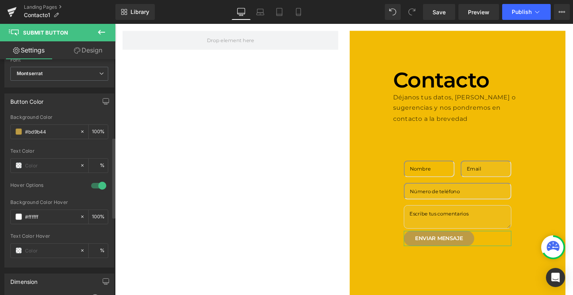
scroll to position [232, 0]
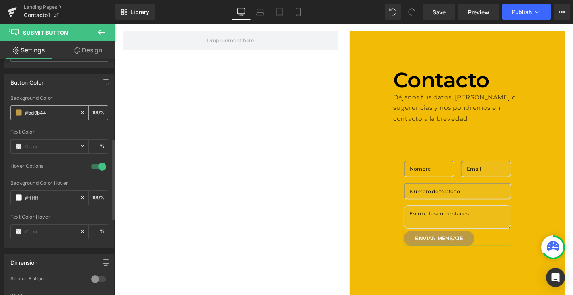
click at [18, 109] on span at bounding box center [19, 112] width 6 height 6
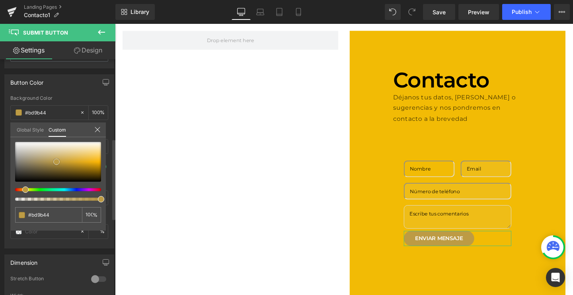
type input "#d5cbb2"
type input "#d3c9b0"
type input "#232323"
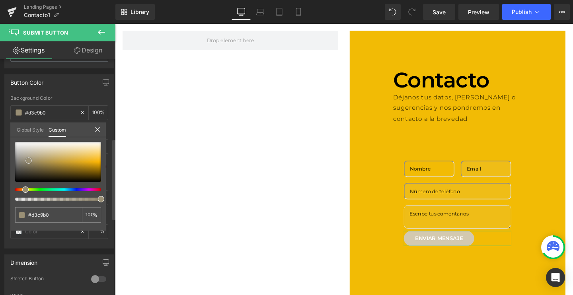
type input "#232323"
type input "#000000"
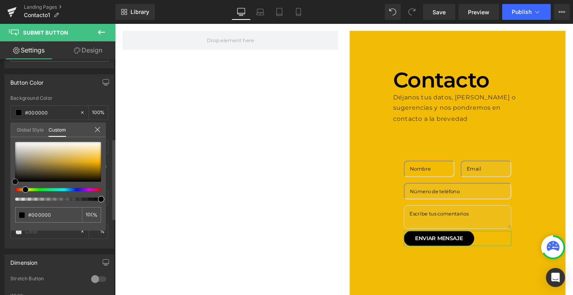
drag, startPoint x: 41, startPoint y: 151, endPoint x: 0, endPoint y: 198, distance: 62.3
click at [0, 198] on div "Button Color rgba(0, 0, 0, 1) Background Color #000000 100 % Text Color % 1 Hov…" at bounding box center [59, 158] width 119 height 180
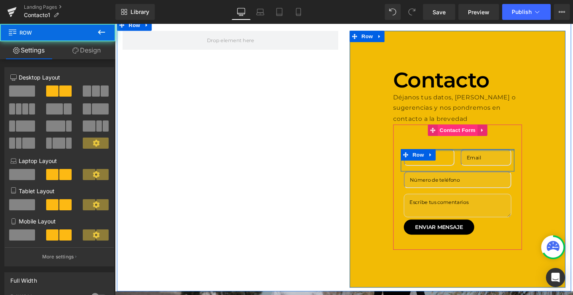
drag, startPoint x: 461, startPoint y: 160, endPoint x: 461, endPoint y: 131, distance: 28.2
click at [461, 131] on div "Text Field Email Field Row Text Field Text Area ENVIAR MENSAJE Submit Button Ro…" at bounding box center [474, 196] width 135 height 132
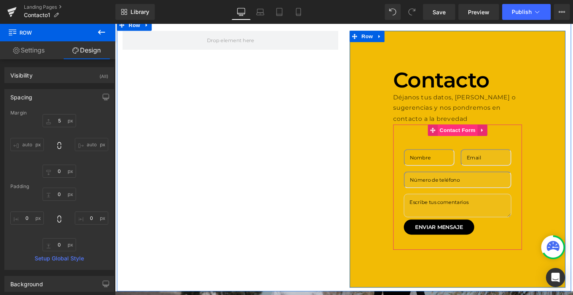
click at [471, 133] on span "Contact Form" at bounding box center [475, 136] width 42 height 12
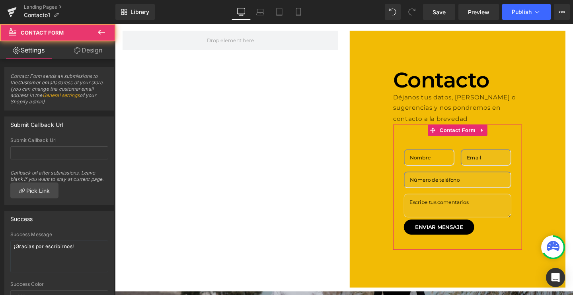
click at [86, 47] on link "Design" at bounding box center [88, 50] width 58 height 18
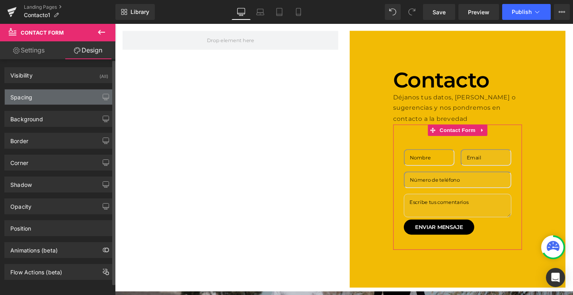
click at [45, 101] on div "Spacing" at bounding box center [59, 96] width 109 height 15
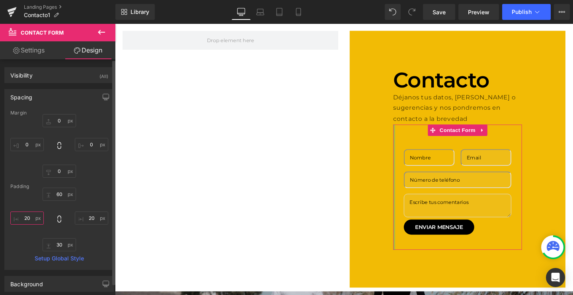
click at [33, 220] on input "20" at bounding box center [26, 218] width 33 height 13
type input "2"
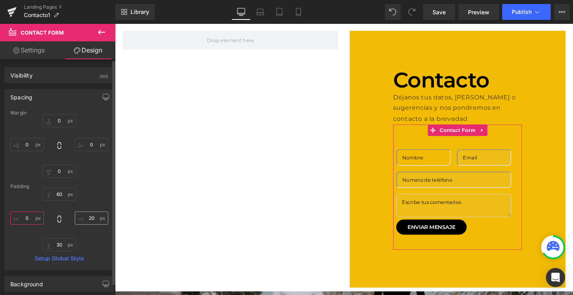
type input "0"
click at [95, 222] on input "20" at bounding box center [91, 218] width 33 height 13
type input "2"
type input "0"
click at [59, 194] on input "60" at bounding box center [59, 194] width 33 height 13
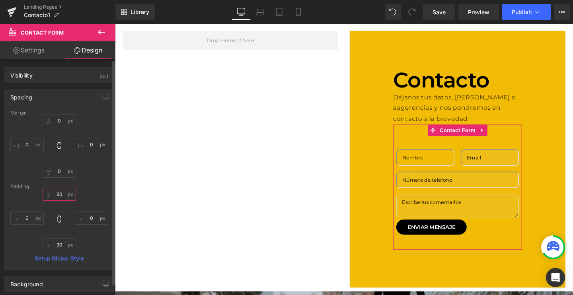
click at [59, 194] on input "60" at bounding box center [59, 194] width 33 height 13
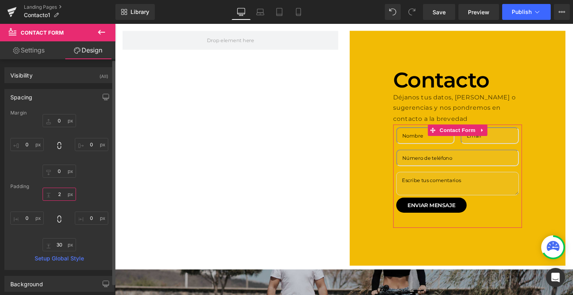
type input "20"
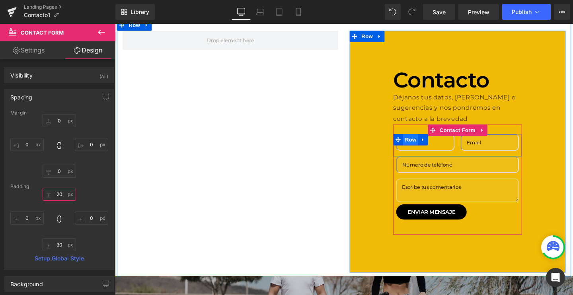
click at [425, 146] on span "Row" at bounding box center [426, 146] width 16 height 12
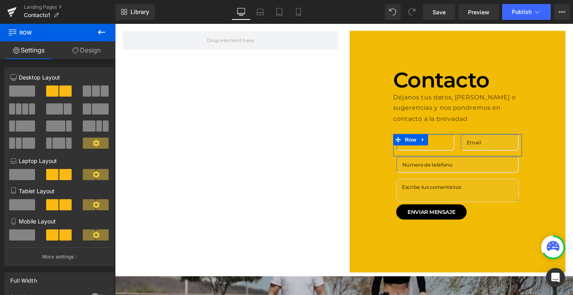
click at [24, 86] on span at bounding box center [22, 91] width 26 height 11
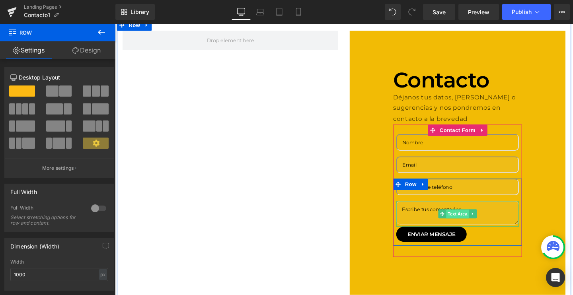
click at [467, 220] on span "Text Area" at bounding box center [475, 224] width 24 height 10
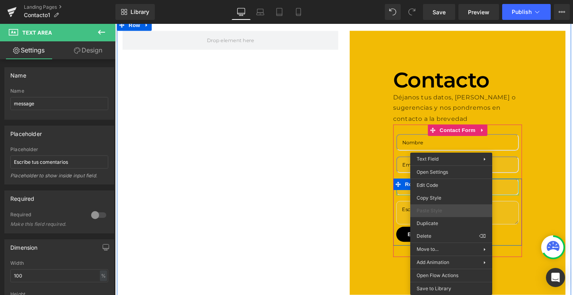
click at [435, 208] on span "Paste Style" at bounding box center [450, 210] width 69 height 7
click at [538, 204] on div "Text Field Text Area ENVIAR MENSAJE Submit Button" at bounding box center [474, 220] width 135 height 66
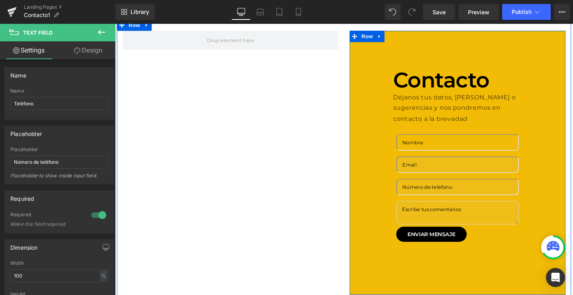
click at [550, 173] on div "Contacto Heading Déjanos tus datos, dudas o sugerencias y nos pondremos en cont…" at bounding box center [475, 170] width 227 height 278
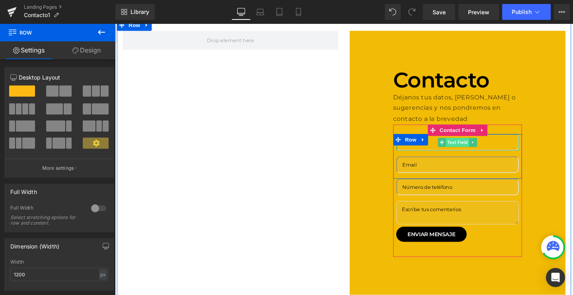
click at [469, 145] on span "Text Field" at bounding box center [475, 149] width 25 height 10
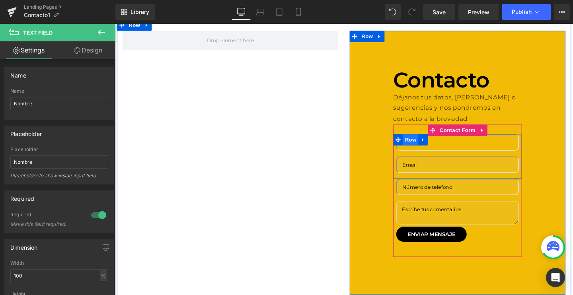
click at [420, 148] on span "Row" at bounding box center [426, 146] width 16 height 12
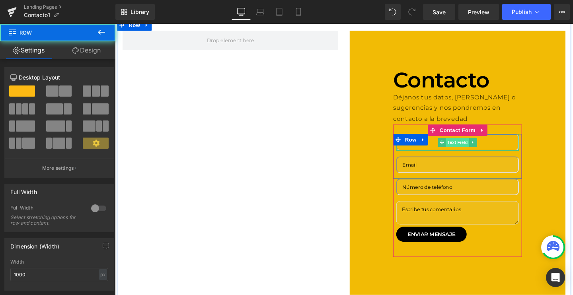
click at [474, 147] on span "Text Field" at bounding box center [475, 149] width 25 height 10
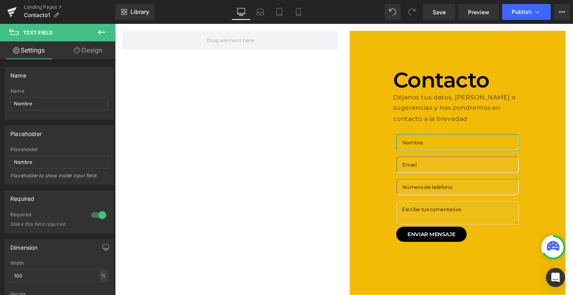
scroll to position [0, 0]
click at [88, 53] on link "Design" at bounding box center [88, 50] width 58 height 18
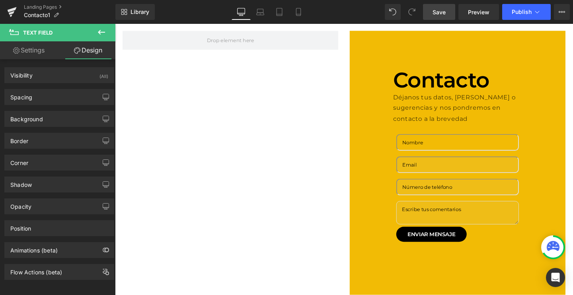
click at [442, 15] on span "Save" at bounding box center [438, 12] width 13 height 8
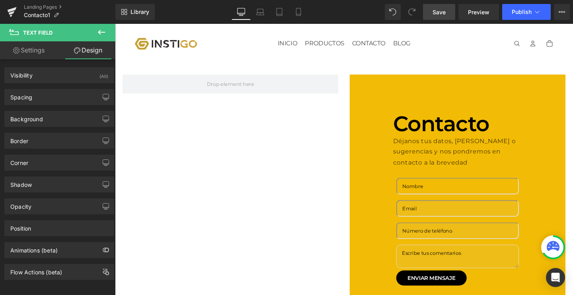
click at [107, 29] on button at bounding box center [102, 33] width 28 height 18
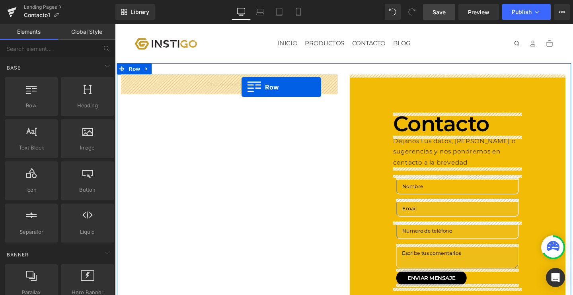
drag, startPoint x: 149, startPoint y: 130, endPoint x: 248, endPoint y: 90, distance: 106.7
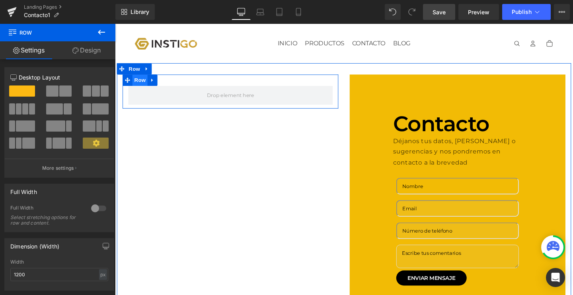
click at [140, 84] on span "Row" at bounding box center [141, 83] width 16 height 12
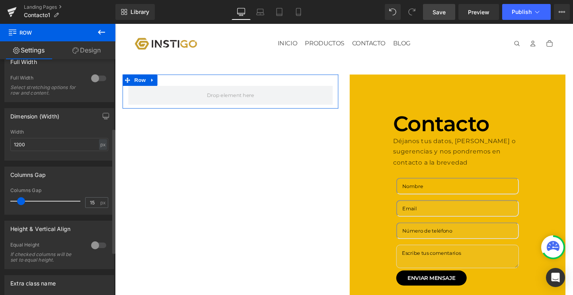
scroll to position [130, 0]
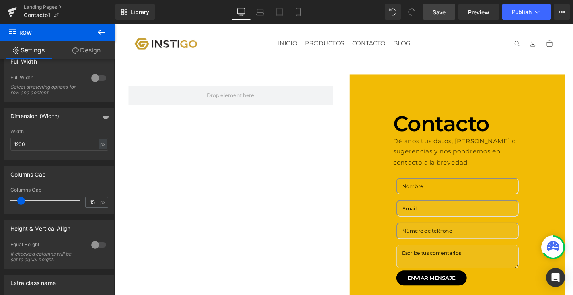
click at [430, 15] on link "Save" at bounding box center [439, 12] width 32 height 16
